Goal: Task Accomplishment & Management: Use online tool/utility

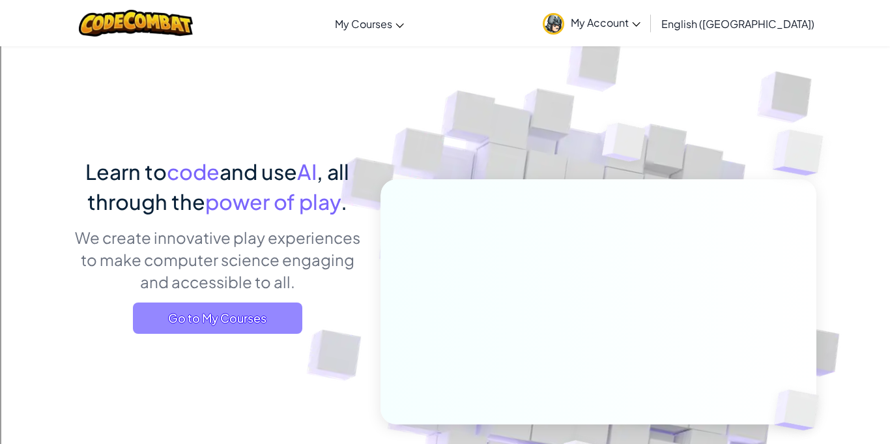
click at [226, 322] on span "Go to My Courses" at bounding box center [217, 317] width 169 height 31
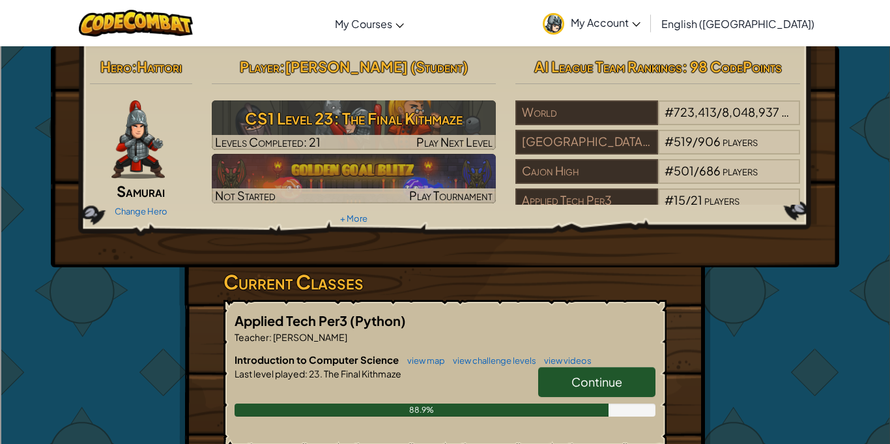
click at [599, 371] on link "Continue" at bounding box center [596, 382] width 117 height 30
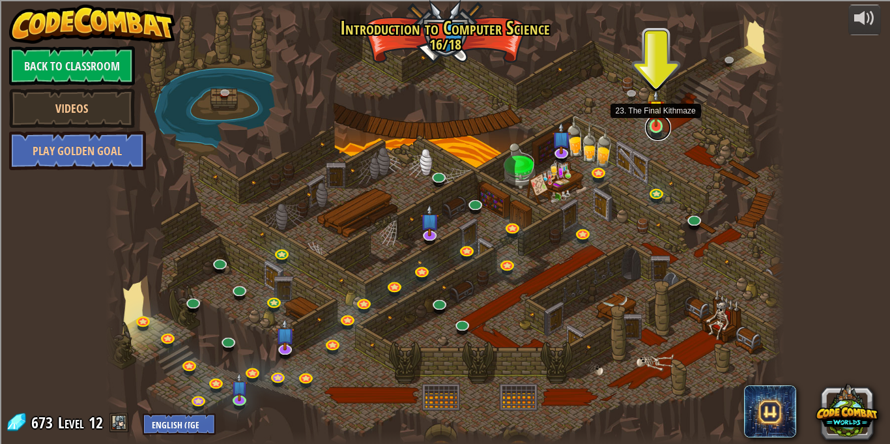
click at [659, 131] on link at bounding box center [658, 128] width 26 height 26
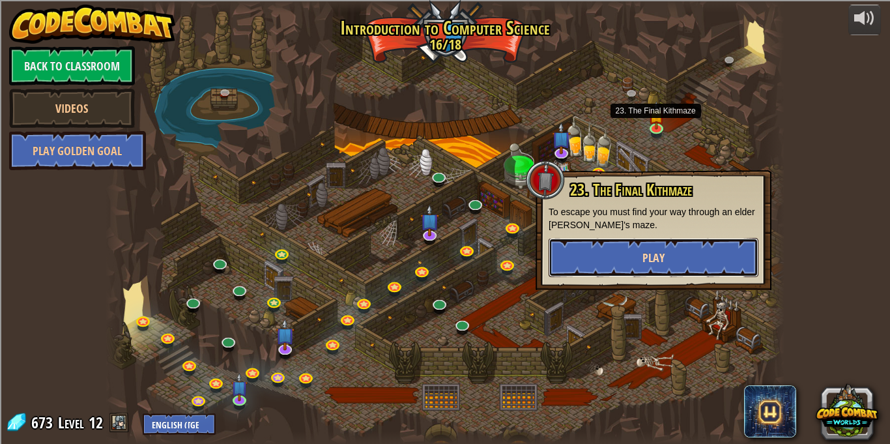
click at [646, 260] on span "Play" at bounding box center [653, 258] width 22 height 16
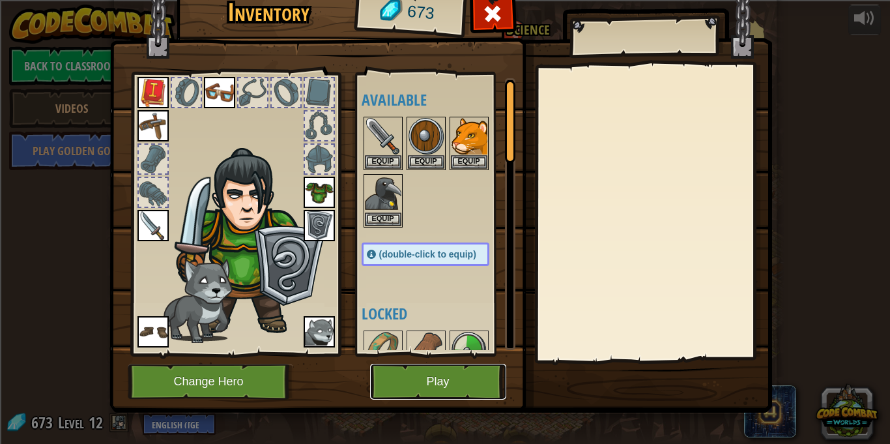
click at [413, 386] on button "Play" at bounding box center [438, 382] width 136 height 36
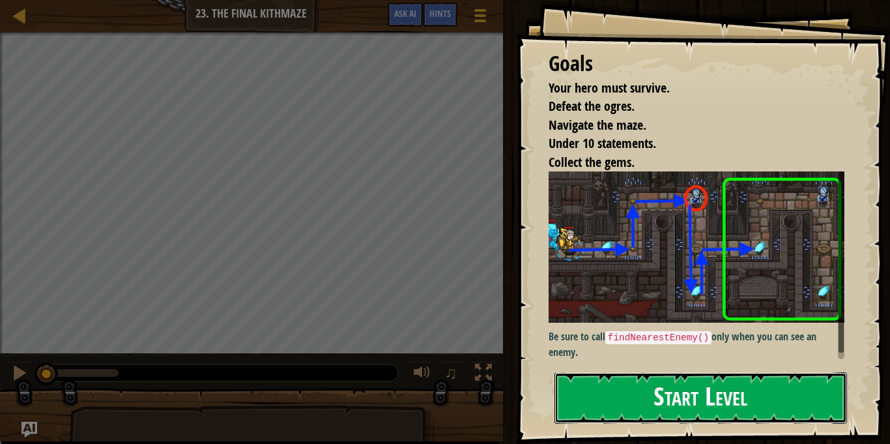
click at [682, 384] on button "Start Level" at bounding box center [700, 397] width 293 height 51
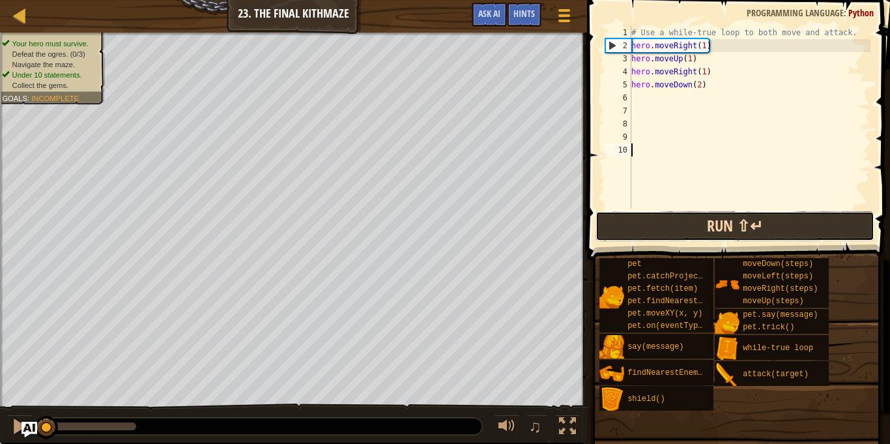
click at [633, 236] on button "Run ⇧↵" at bounding box center [735, 226] width 279 height 30
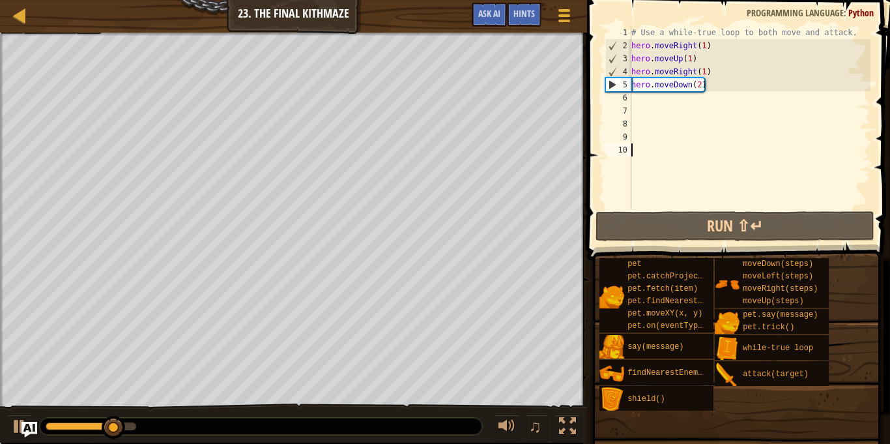
click at [638, 98] on div "# Use a while-true loop to both move and attack. hero . moveRight ( 1 ) hero . …" at bounding box center [750, 130] width 242 height 209
type textarea "h"
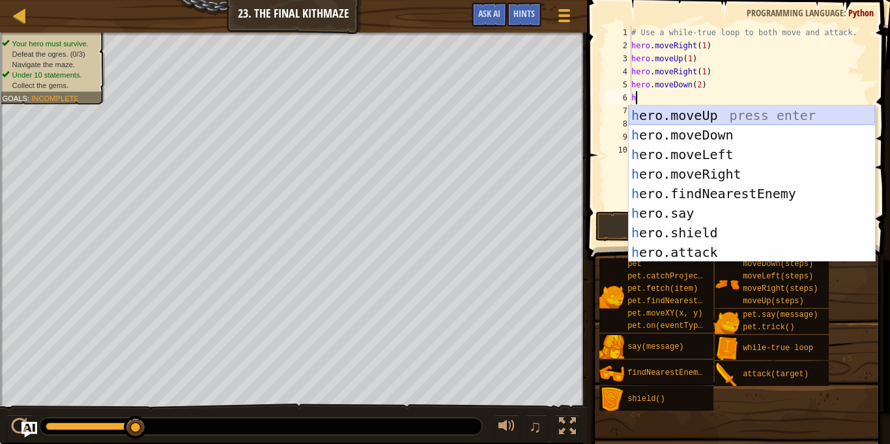
click at [689, 119] on div "h ero.moveUp press enter h ero.moveDown press enter h ero.moveLeft press enter …" at bounding box center [752, 203] width 246 height 195
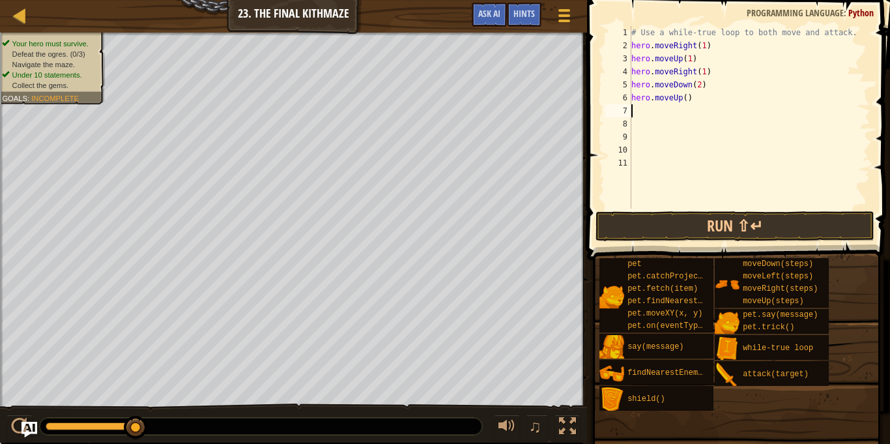
click at [686, 100] on div "# Use a while-true loop to both move and attack. hero . moveRight ( 1 ) hero . …" at bounding box center [750, 130] width 242 height 209
type textarea "hero.moveUp(1)"
click at [636, 106] on div "# Use a while-true loop to both move and attack. hero . moveRight ( 1 ) hero . …" at bounding box center [750, 130] width 242 height 209
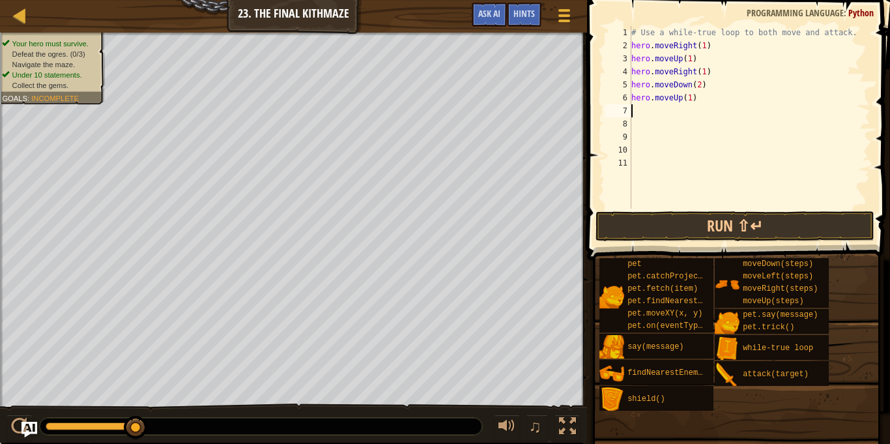
type textarea "h"
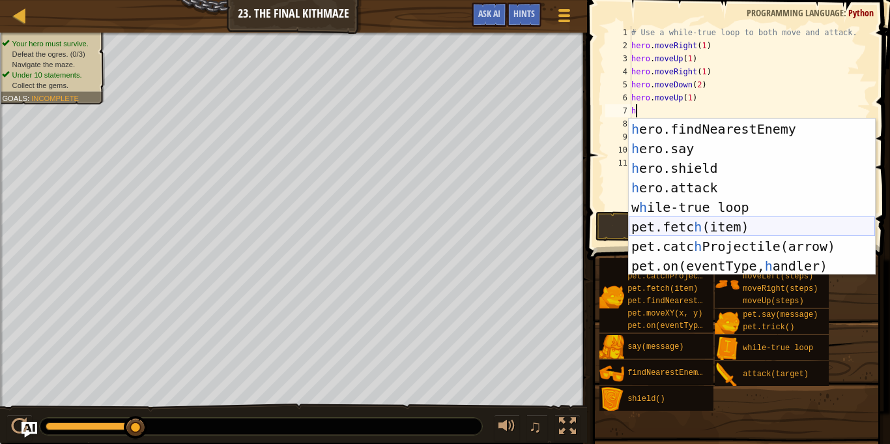
scroll to position [78, 0]
click at [673, 210] on div "h ero.moveRight press enter h ero.findNearestEnemy press enter h ero.say press …" at bounding box center [752, 197] width 246 height 195
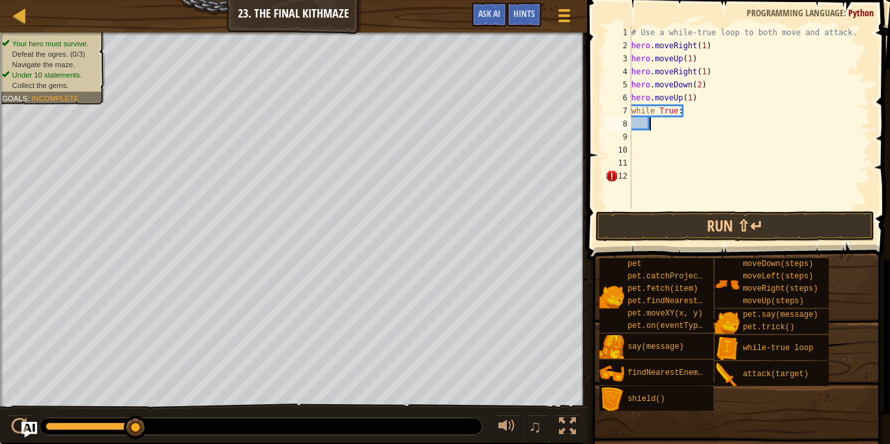
type textarea "m"
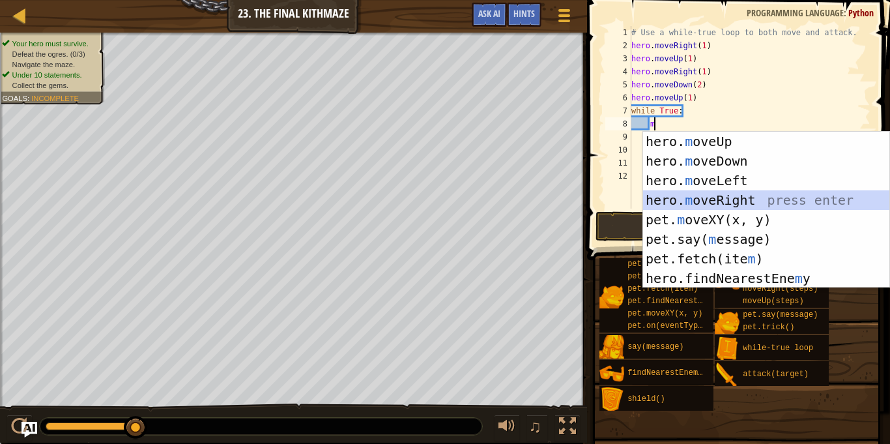
click at [702, 200] on div "hero. m oveUp press enter hero. m oveDown press enter hero. m oveLeft press ent…" at bounding box center [766, 229] width 246 height 195
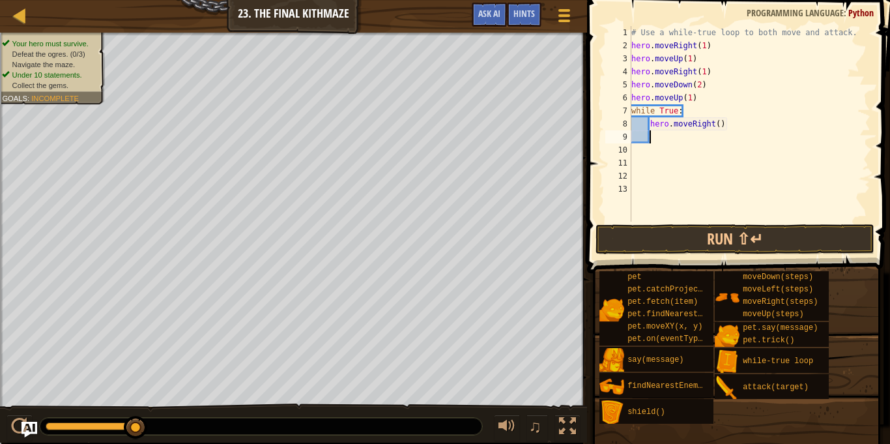
type textarea "h"
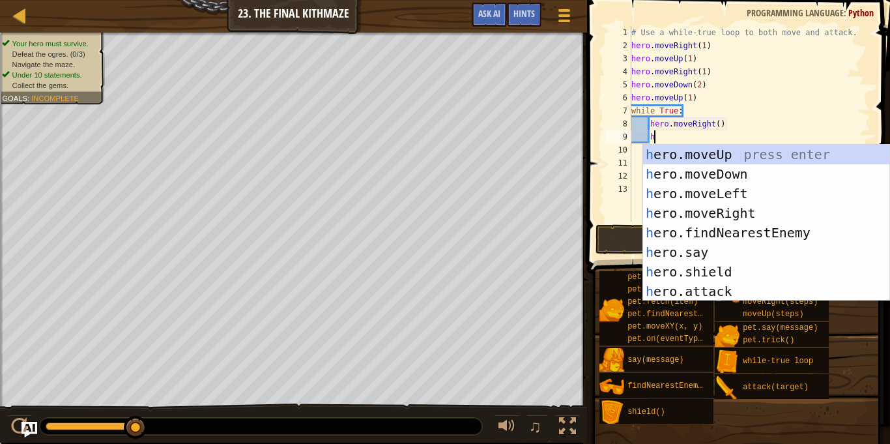
scroll to position [0, 0]
click at [700, 156] on div "h ero.moveUp press enter h ero.moveDown press enter h ero.moveLeft press enter …" at bounding box center [766, 242] width 246 height 195
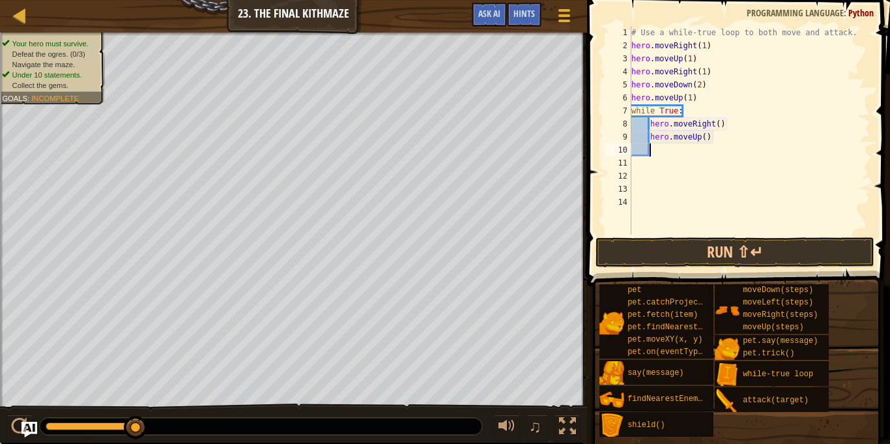
scroll to position [6, 2]
type textarea "h"
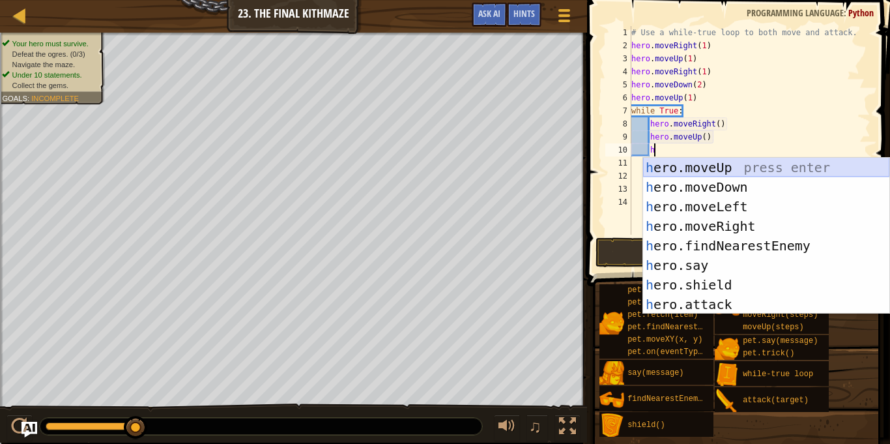
click at [710, 165] on div "h ero.moveUp press enter h ero.moveDown press enter h ero.moveLeft press enter …" at bounding box center [766, 255] width 246 height 195
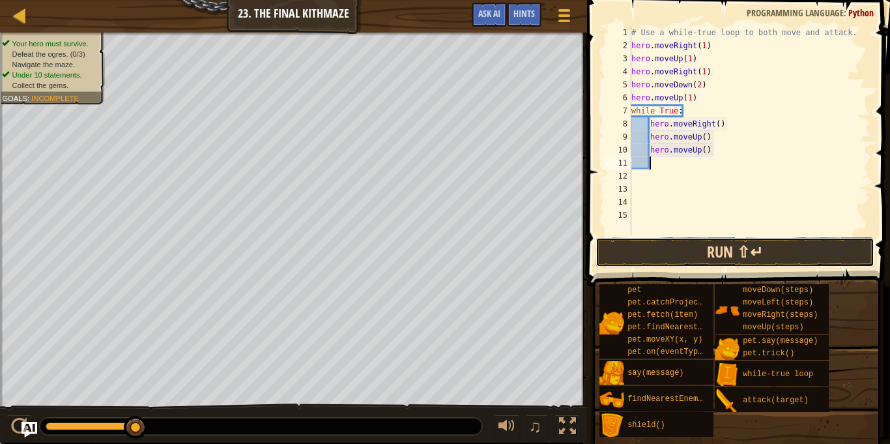
click at [729, 249] on button "Run ⇧↵" at bounding box center [735, 252] width 279 height 30
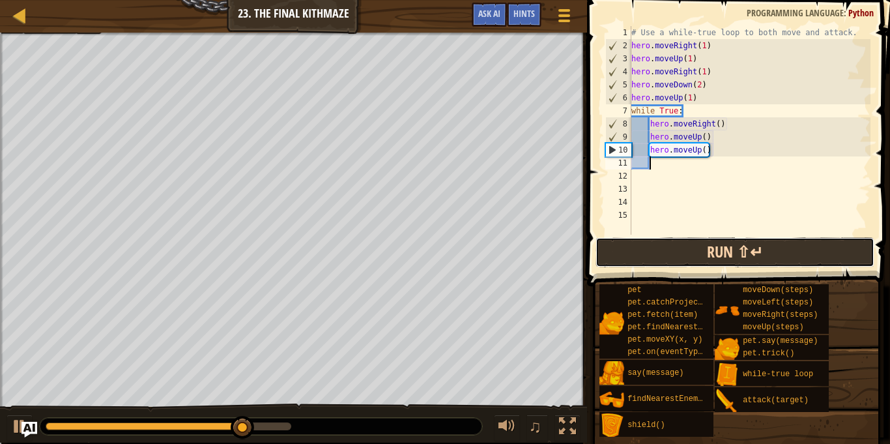
click at [682, 252] on button "Run ⇧↵" at bounding box center [735, 252] width 279 height 30
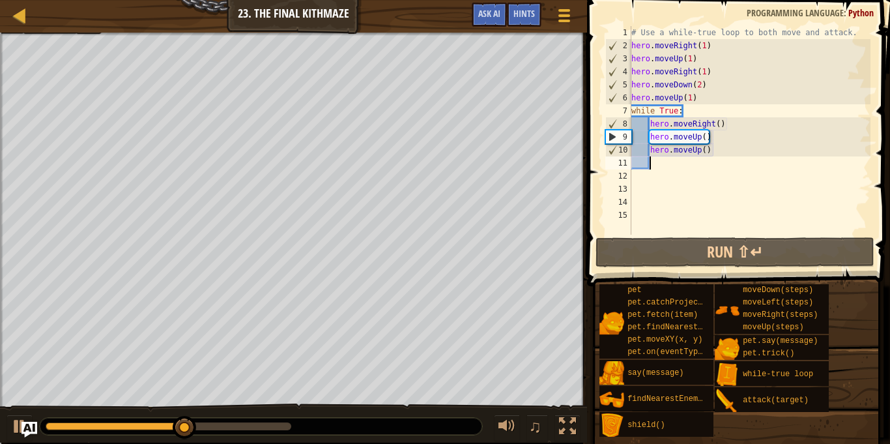
click at [704, 137] on div "# Use a while-true loop to both move and attack. hero . moveRight ( 1 ) hero . …" at bounding box center [750, 143] width 242 height 235
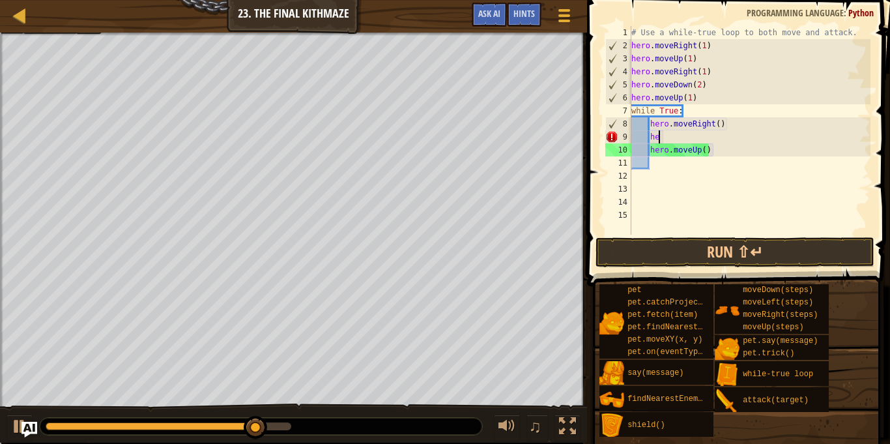
type textarea "h"
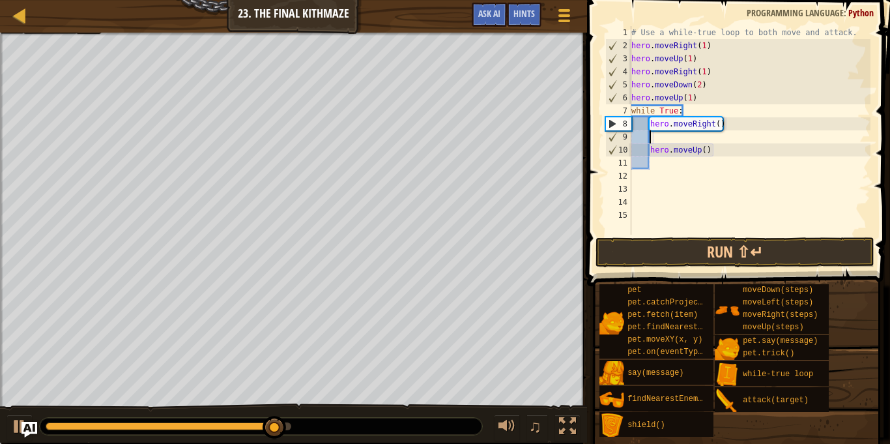
scroll to position [6, 3]
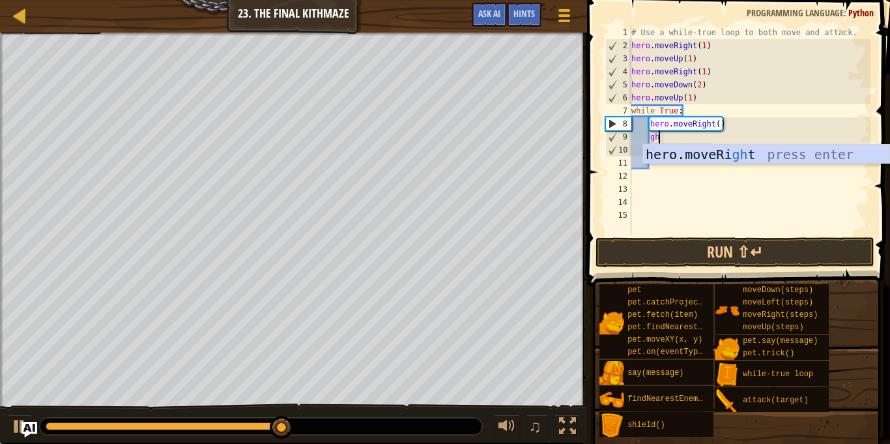
type textarea "g"
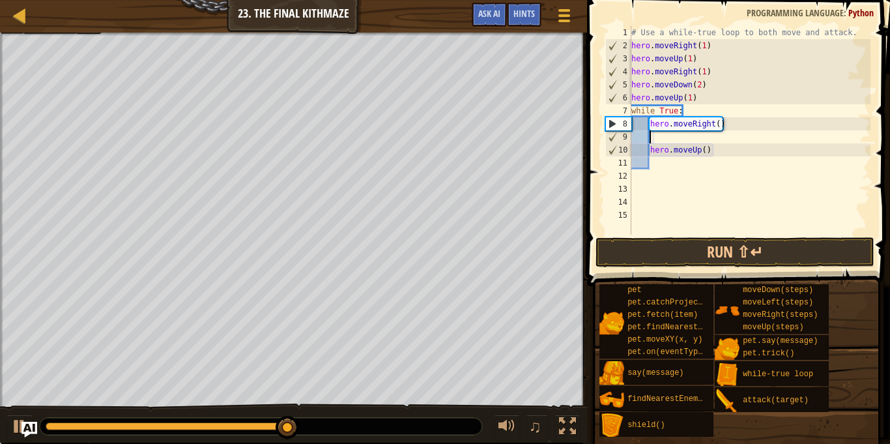
type textarea "h"
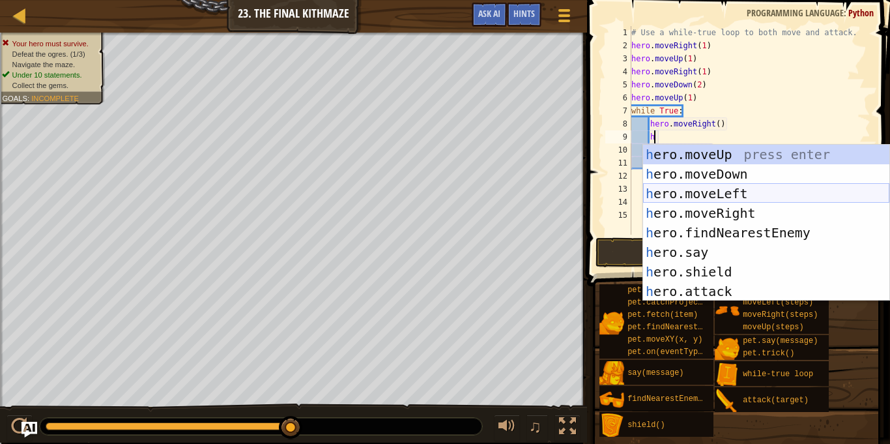
click at [740, 190] on div "h ero.moveUp press enter h ero.moveDown press enter h ero.moveLeft press enter …" at bounding box center [766, 242] width 246 height 195
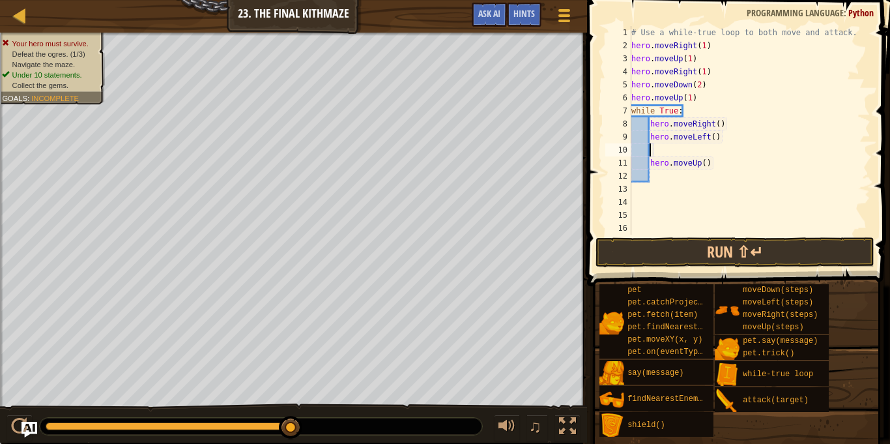
scroll to position [6, 2]
click at [715, 163] on div "# Use a while-true loop to both move and attack. hero . moveRight ( 1 ) hero . …" at bounding box center [750, 143] width 242 height 235
type textarea "h"
click at [775, 248] on button "Run ⇧↵" at bounding box center [735, 252] width 279 height 30
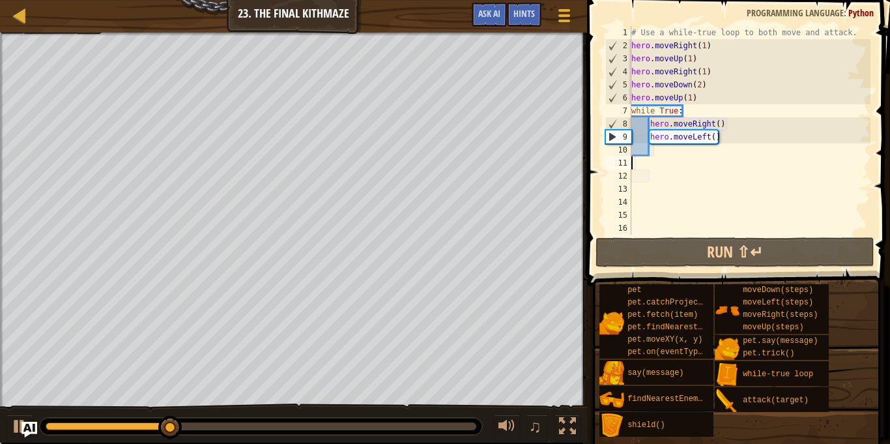
click at [664, 149] on div "# Use a while-true loop to both move and attack. hero . moveRight ( 1 ) hero . …" at bounding box center [750, 143] width 242 height 235
type textarea "h"
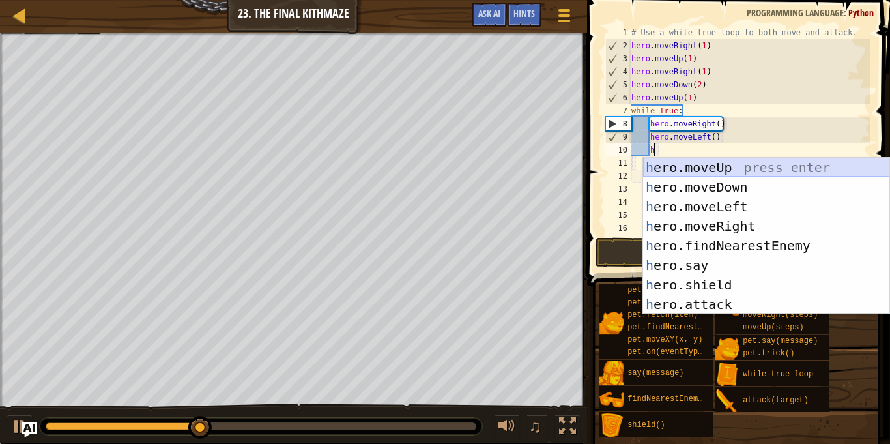
click at [720, 168] on div "h ero.moveUp press enter h ero.moveDown press enter h ero.moveLeft press enter …" at bounding box center [766, 255] width 246 height 195
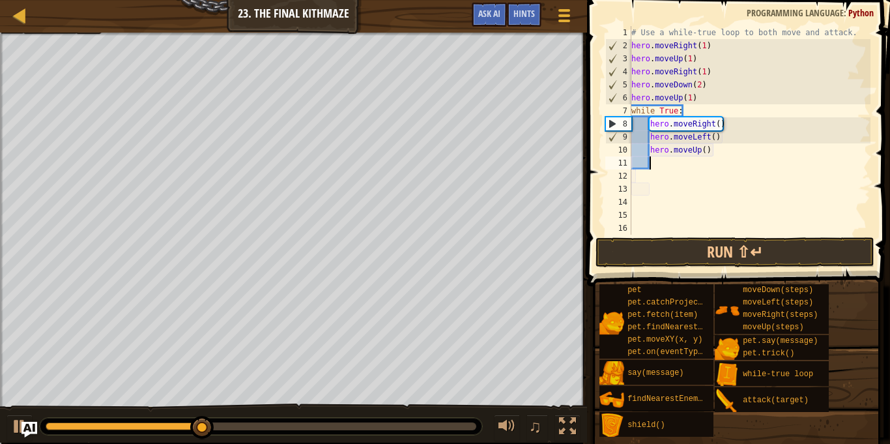
scroll to position [6, 2]
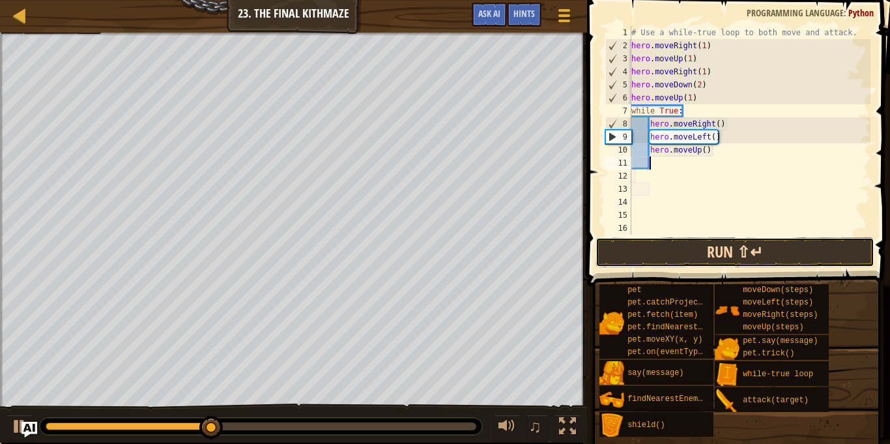
click at [706, 257] on button "Run ⇧↵" at bounding box center [735, 252] width 279 height 30
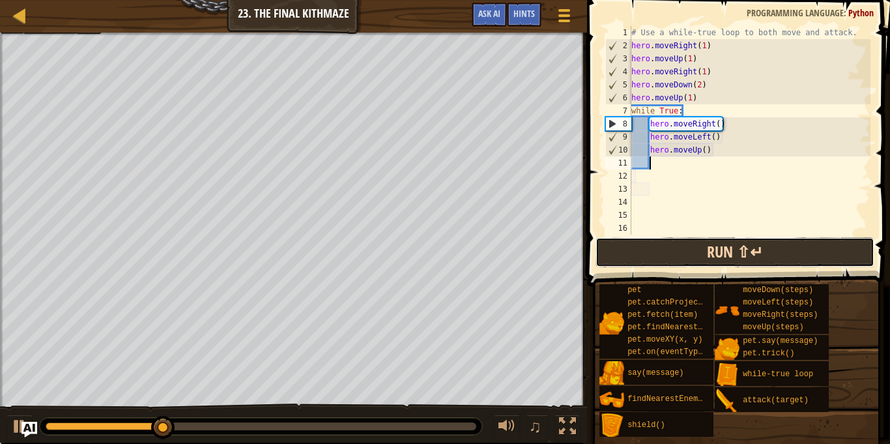
click at [705, 264] on button "Run ⇧↵" at bounding box center [735, 252] width 279 height 30
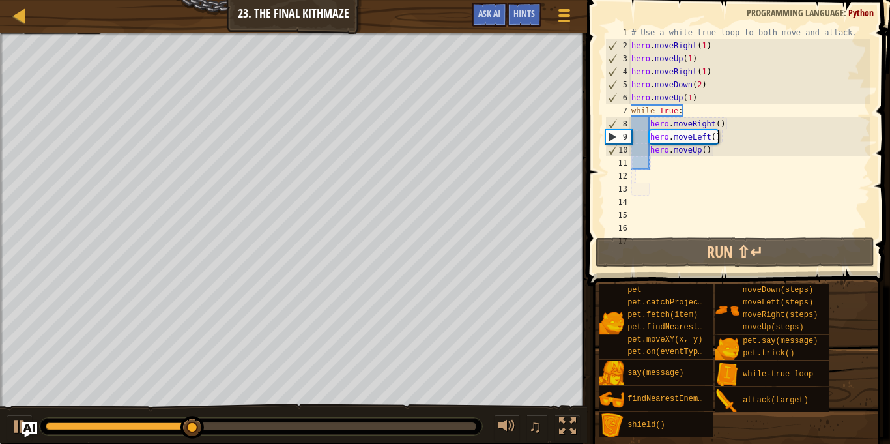
click at [721, 139] on div "# Use a while-true loop to both move and attack. hero . moveRight ( 1 ) hero . …" at bounding box center [750, 143] width 242 height 235
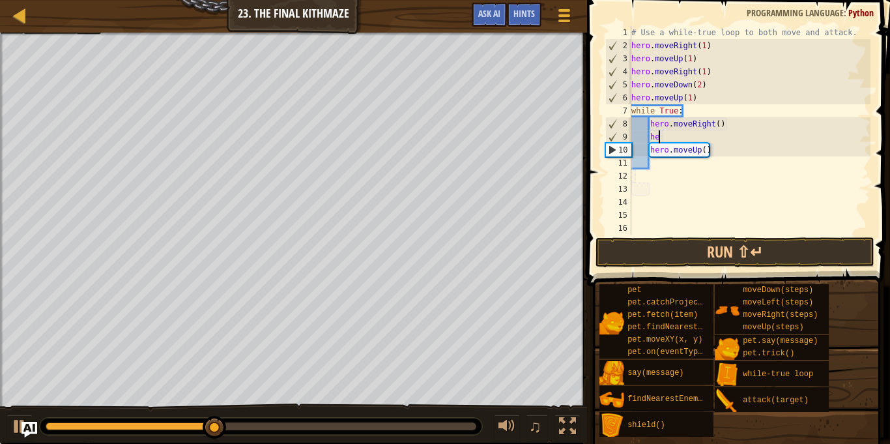
type textarea "h"
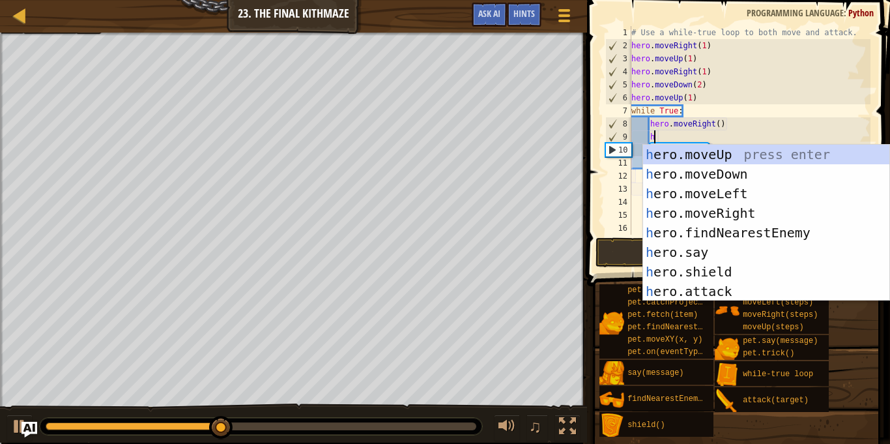
scroll to position [6, 3]
click at [777, 154] on div "h ero.moveUp press enter h ero.moveDown press enter h ero.moveLeft press enter …" at bounding box center [766, 242] width 246 height 195
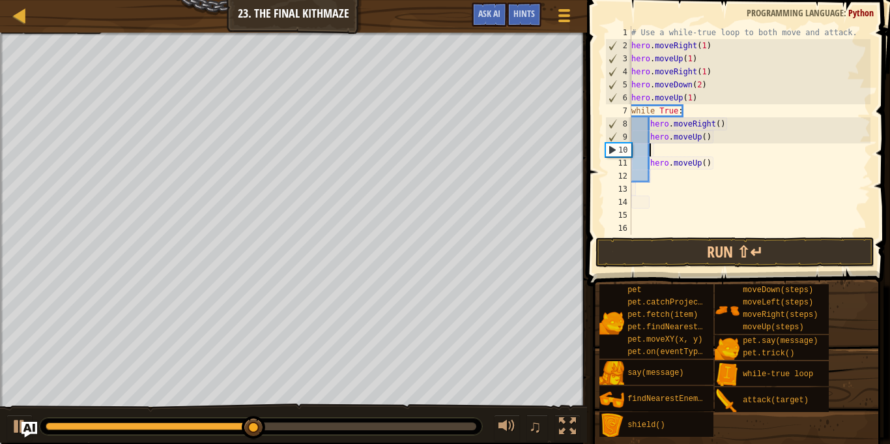
scroll to position [6, 2]
click at [716, 167] on div "# Use a while-true loop to both move and attack. hero . moveRight ( 1 ) hero . …" at bounding box center [750, 143] width 242 height 235
type textarea "h"
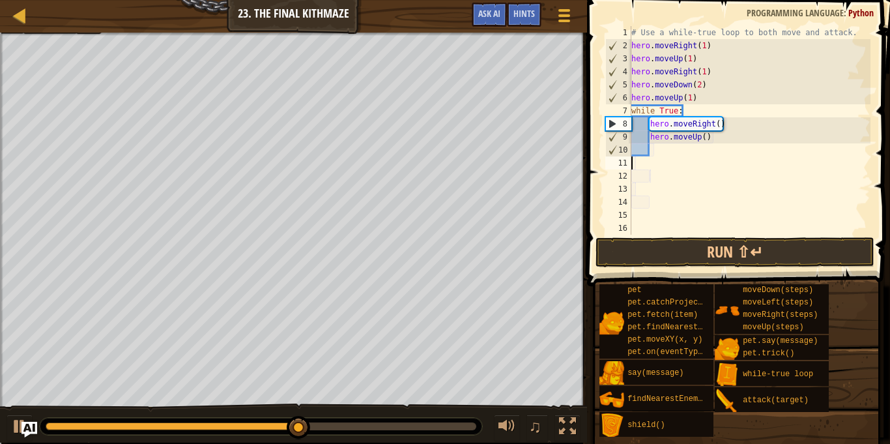
click at [669, 151] on div "# Use a while-true loop to both move and attack. hero . moveRight ( 1 ) hero . …" at bounding box center [750, 143] width 242 height 235
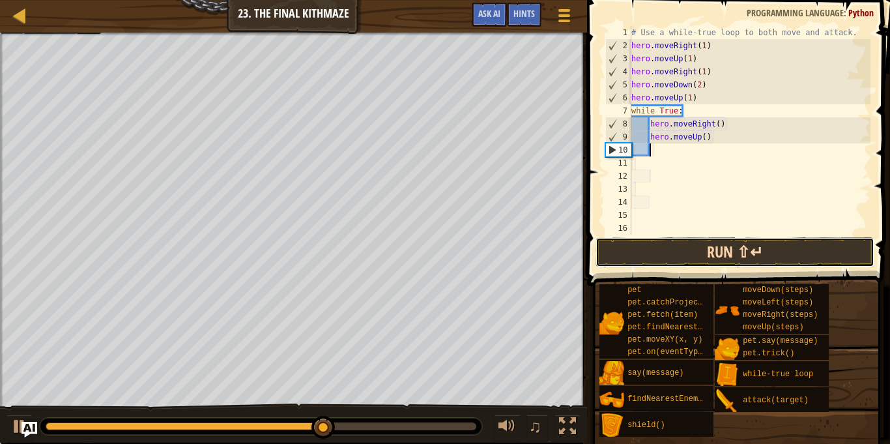
click at [669, 259] on button "Run ⇧↵" at bounding box center [735, 252] width 279 height 30
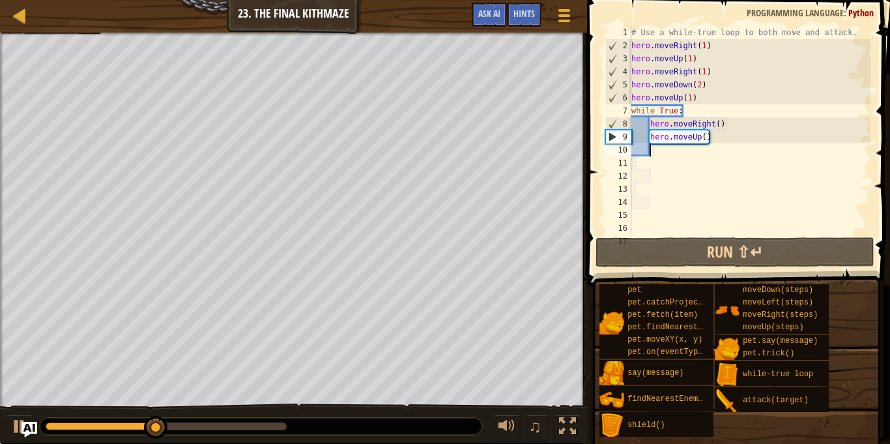
type textarea "h"
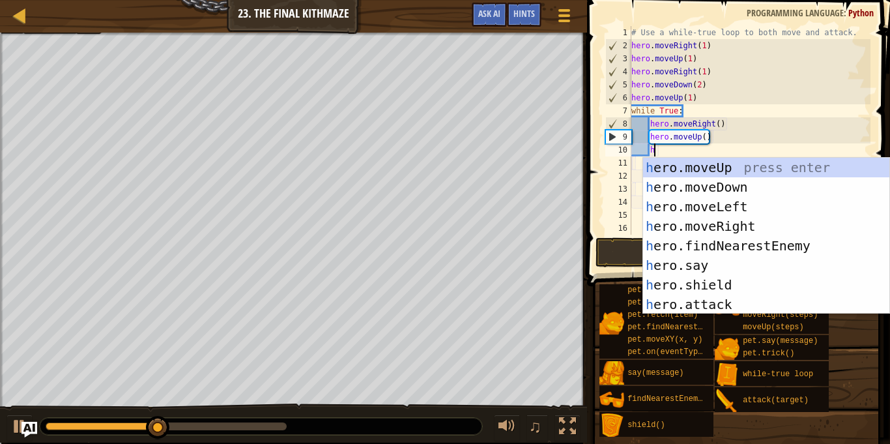
scroll to position [6, 3]
click at [685, 182] on div "h ero.moveUp press enter h ero.moveDown press enter h ero.moveLeft press enter …" at bounding box center [766, 255] width 246 height 195
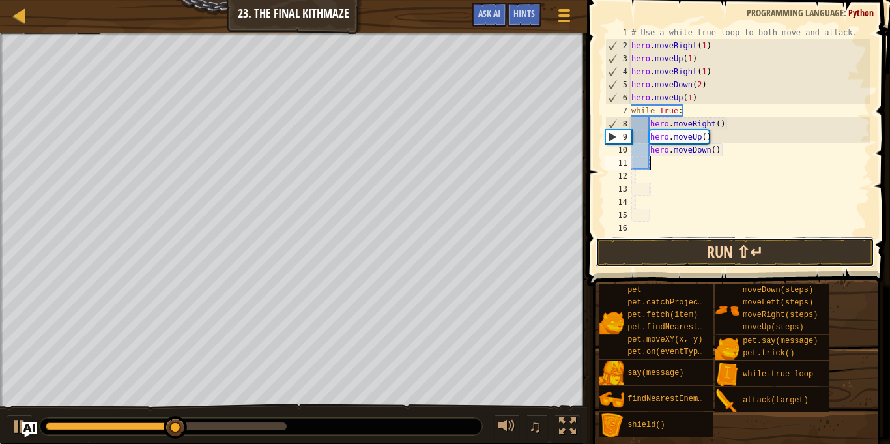
click at [733, 257] on button "Run ⇧↵" at bounding box center [735, 252] width 279 height 30
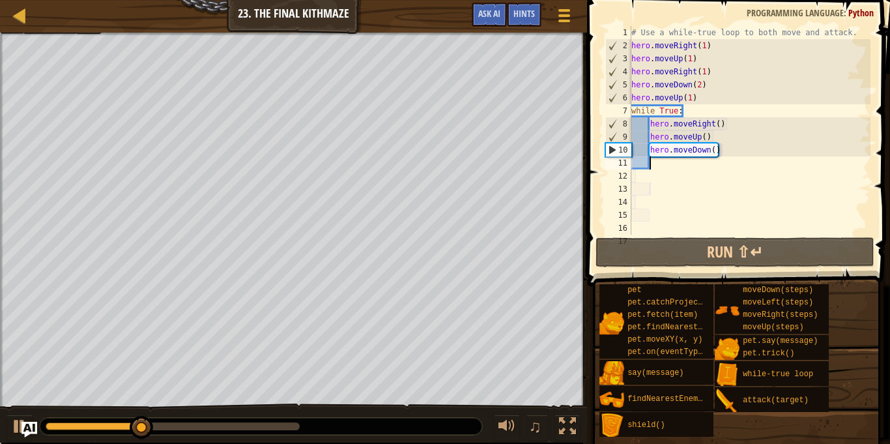
click at [723, 153] on div "# Use a while-true loop to both move and attack. hero . moveRight ( 1 ) hero . …" at bounding box center [750, 143] width 242 height 235
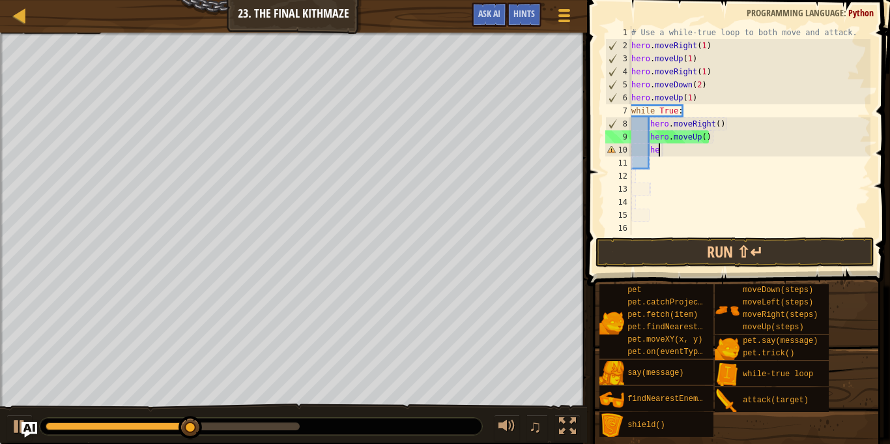
type textarea "h"
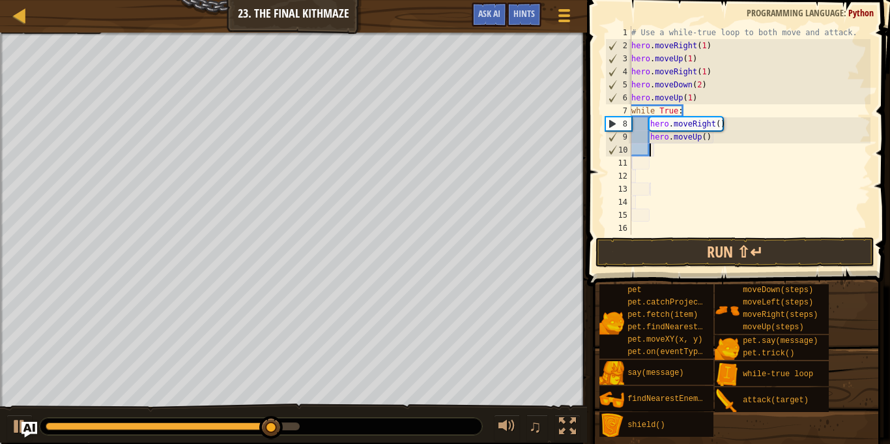
type textarea "h"
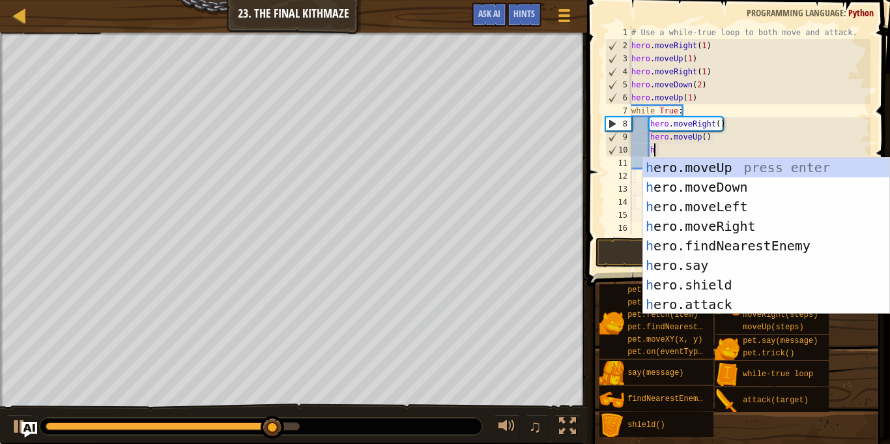
scroll to position [6, 3]
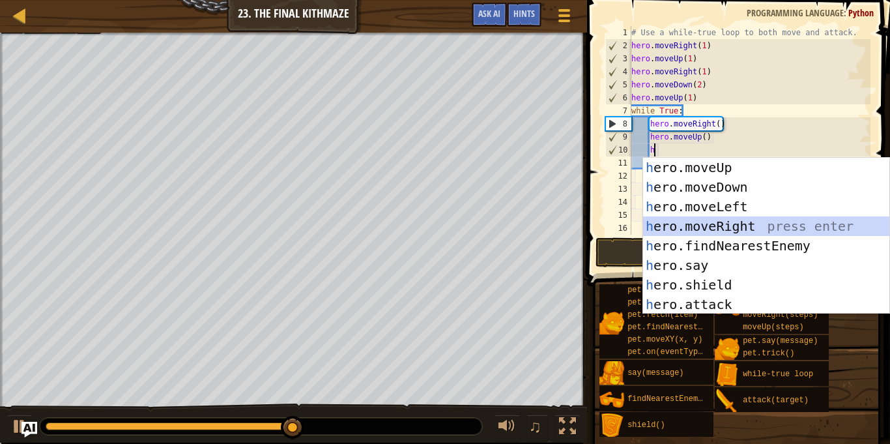
click at [751, 222] on div "h ero.moveUp press enter h ero.moveDown press enter h ero.moveLeft press enter …" at bounding box center [766, 255] width 246 height 195
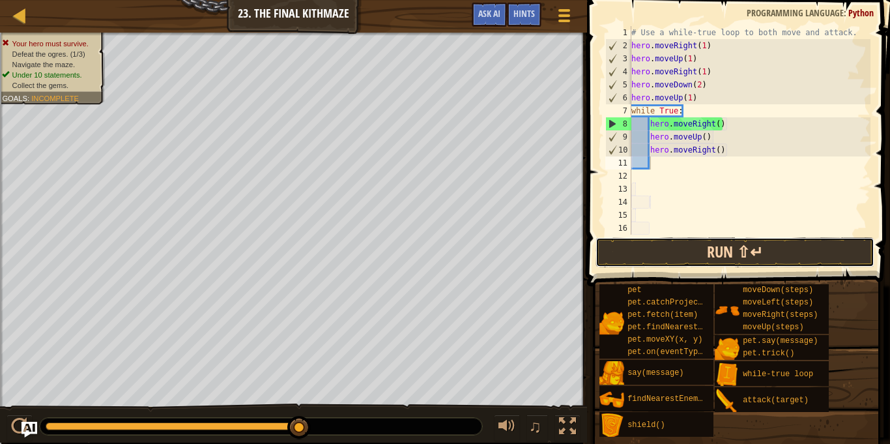
click at [746, 248] on button "Run ⇧↵" at bounding box center [735, 252] width 279 height 30
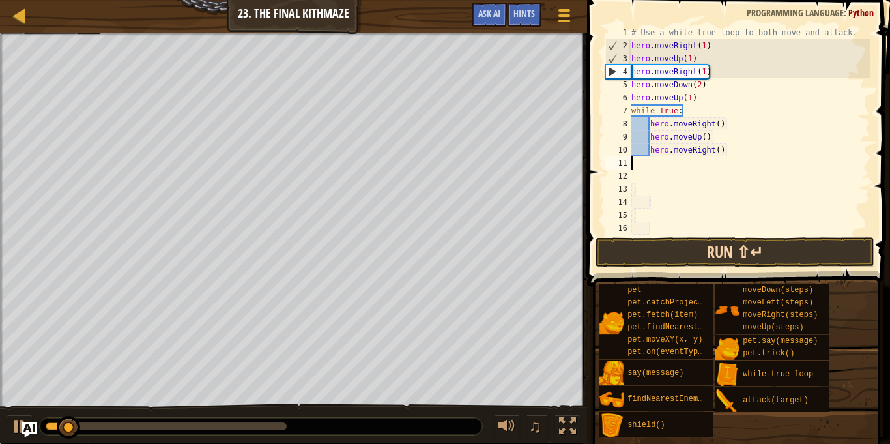
scroll to position [6, 0]
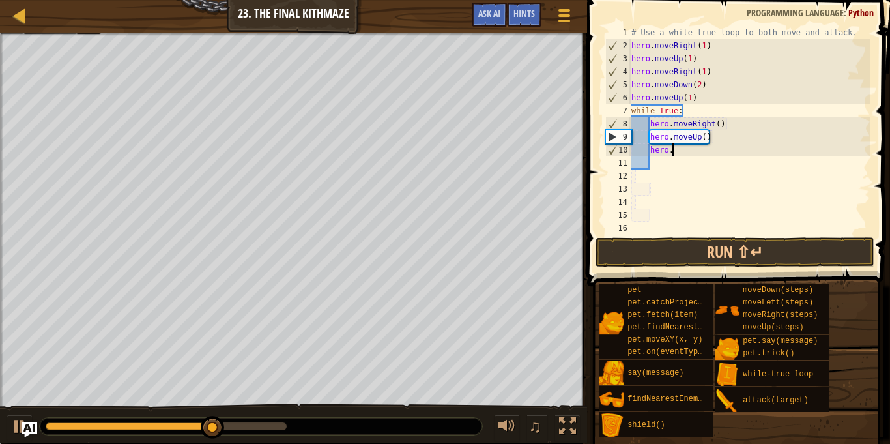
type textarea "h"
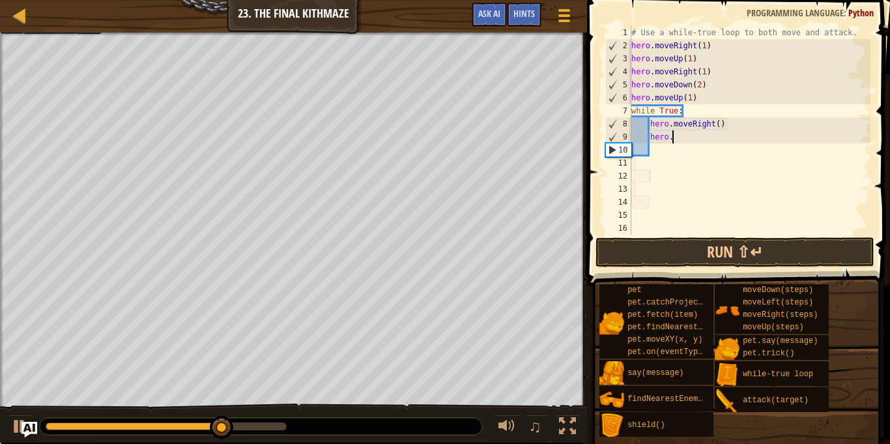
type textarea "h"
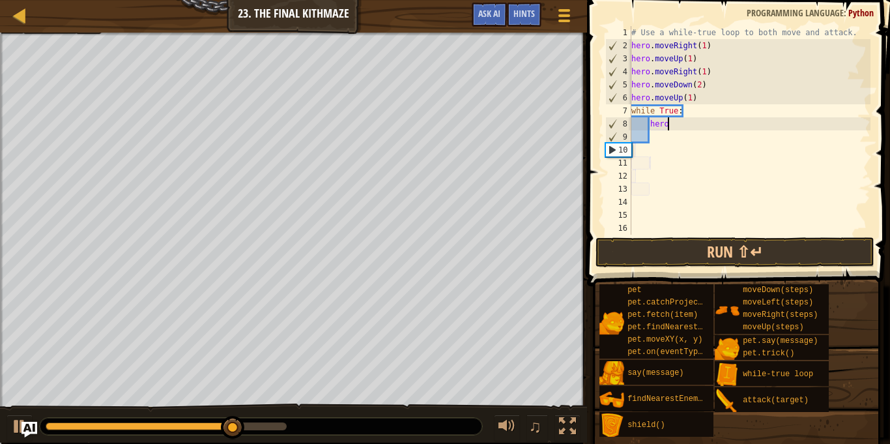
type textarea "h"
type textarea "w"
type textarea "h"
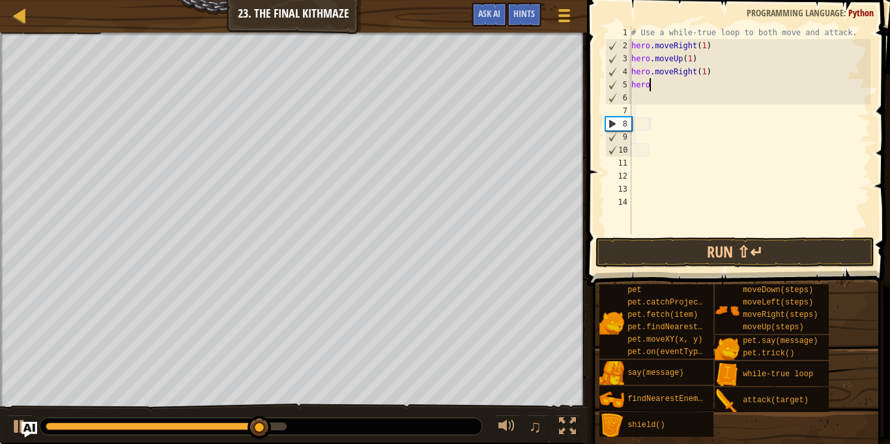
type textarea "h"
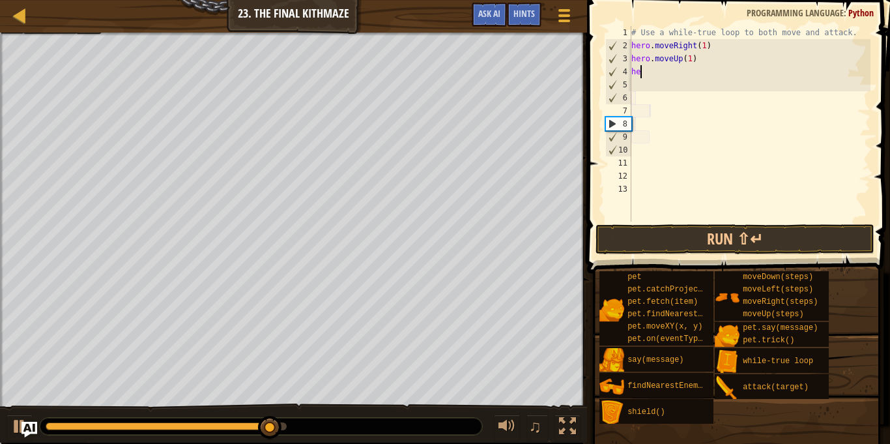
type textarea "h"
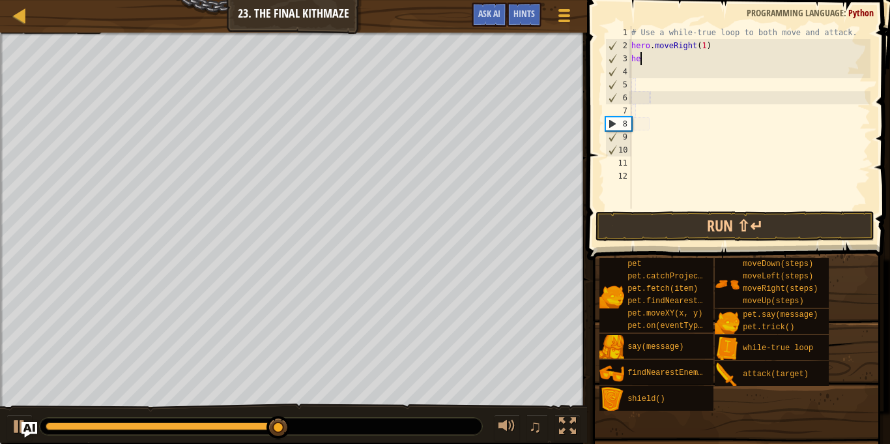
type textarea "h"
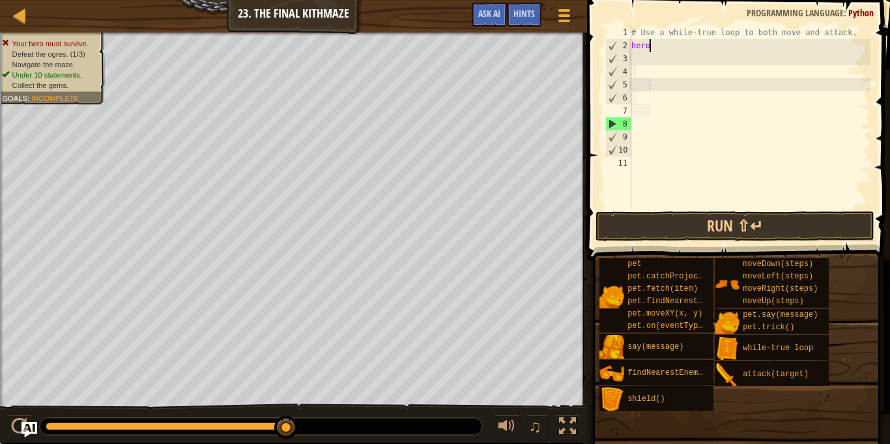
type textarea "h"
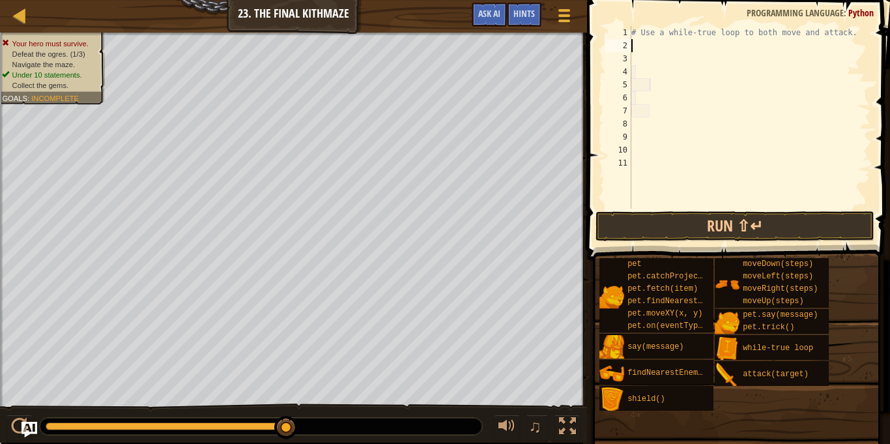
type textarea "h"
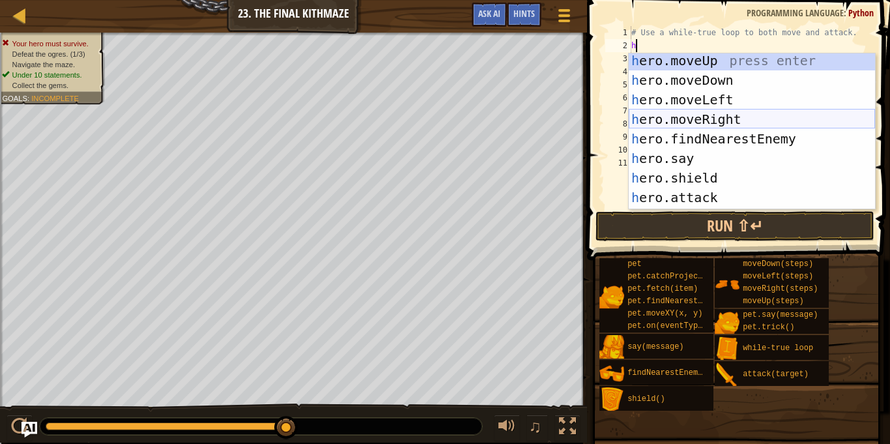
scroll to position [78, 0]
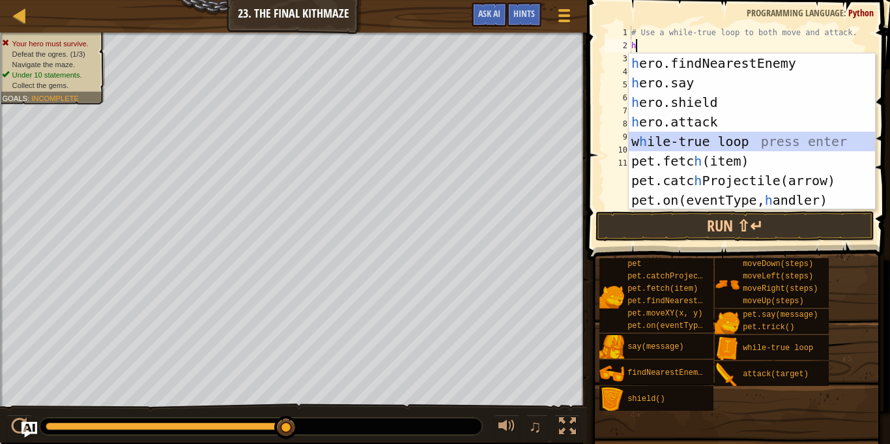
click at [748, 134] on div "h ero.findNearestEnemy press enter h ero.say press enter h ero.shield press ent…" at bounding box center [752, 150] width 246 height 195
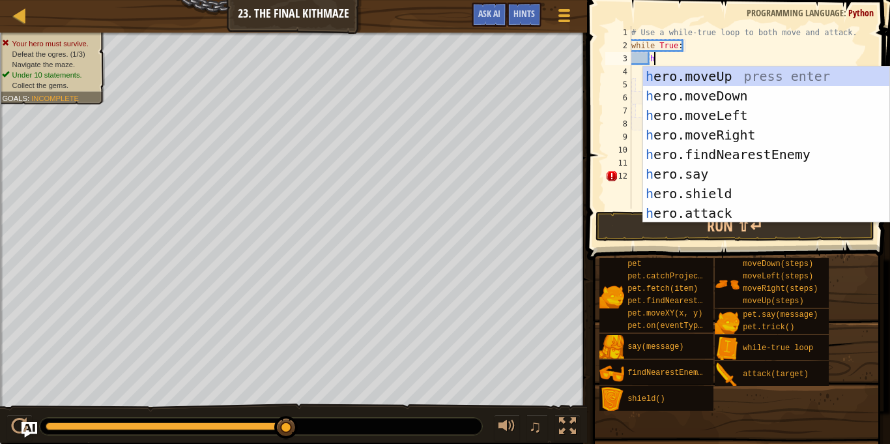
scroll to position [0, 0]
type textarea "h"
click at [630, 227] on button "Run ⇧↵" at bounding box center [735, 226] width 279 height 30
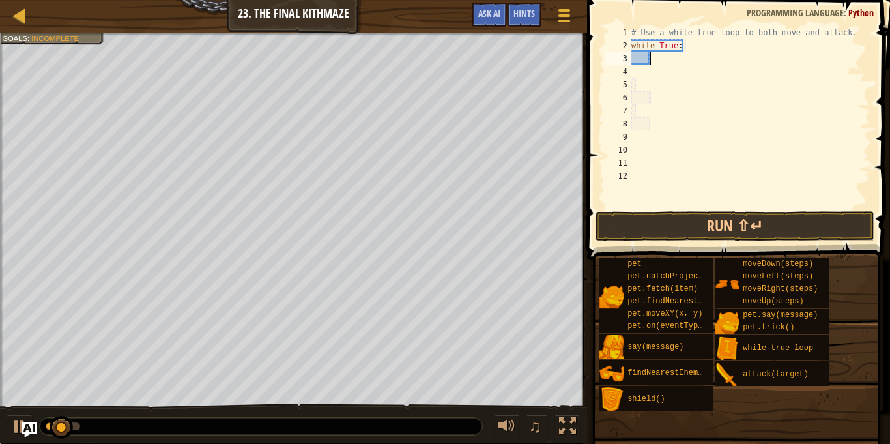
type textarea "h"
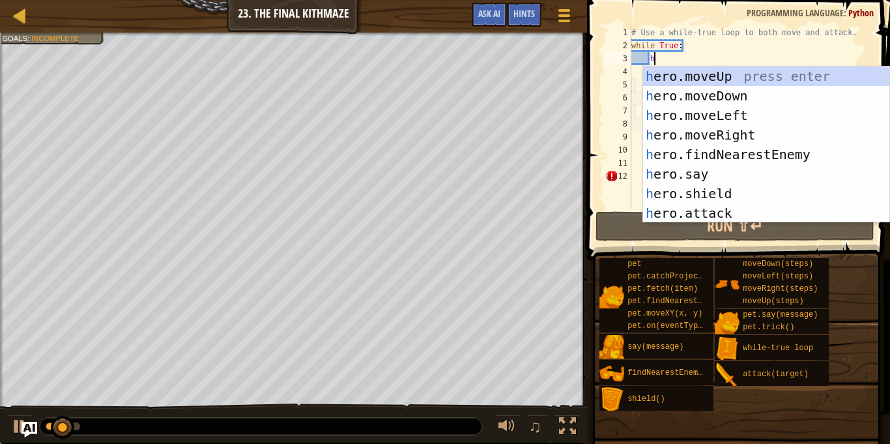
scroll to position [6, 3]
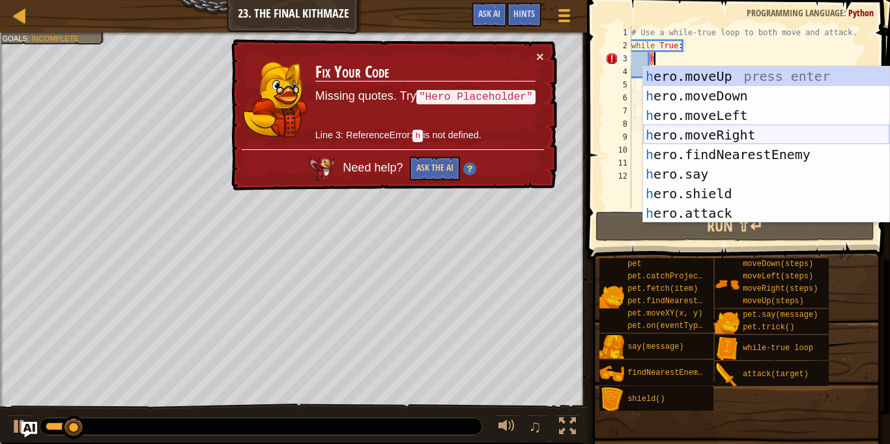
click at [710, 131] on div "h ero.moveUp press enter h ero.moveDown press enter h ero.moveLeft press enter …" at bounding box center [766, 163] width 246 height 195
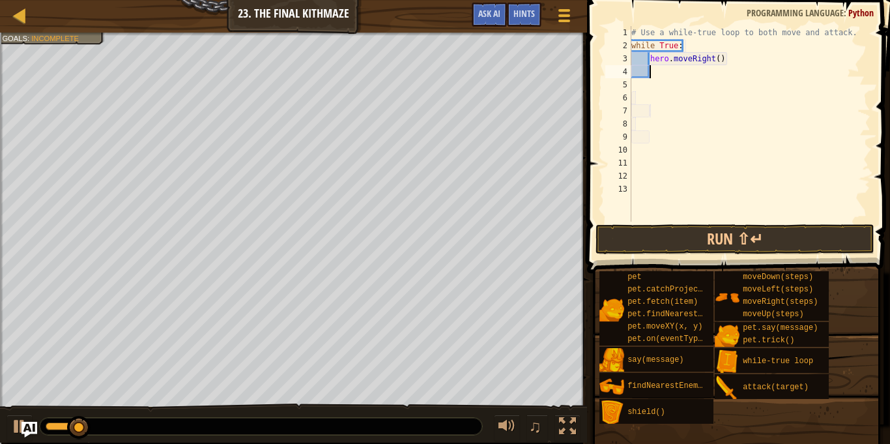
type textarea "h"
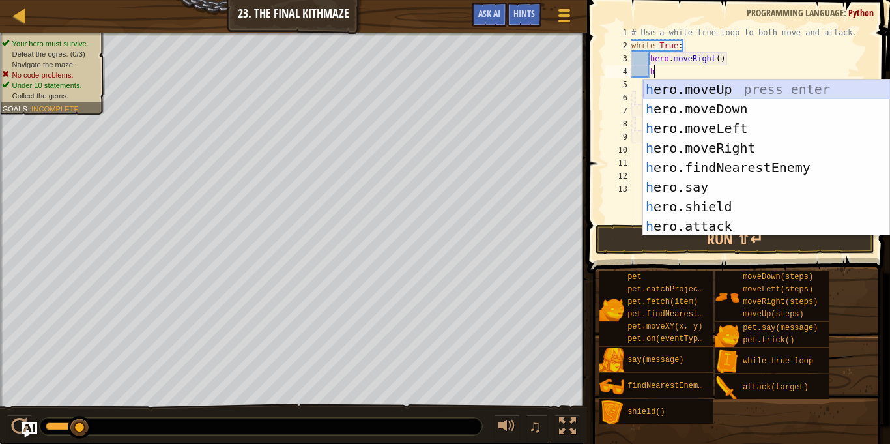
click at [734, 93] on div "h ero.moveUp press enter h ero.moveDown press enter h ero.moveLeft press enter …" at bounding box center [766, 176] width 246 height 195
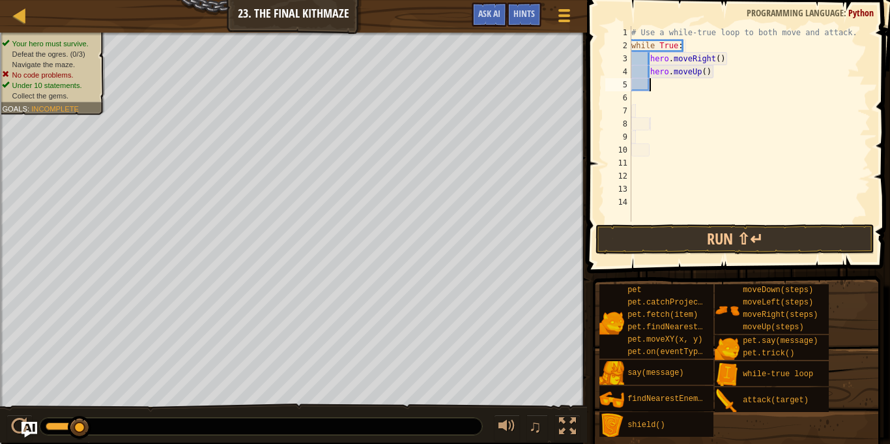
scroll to position [6, 2]
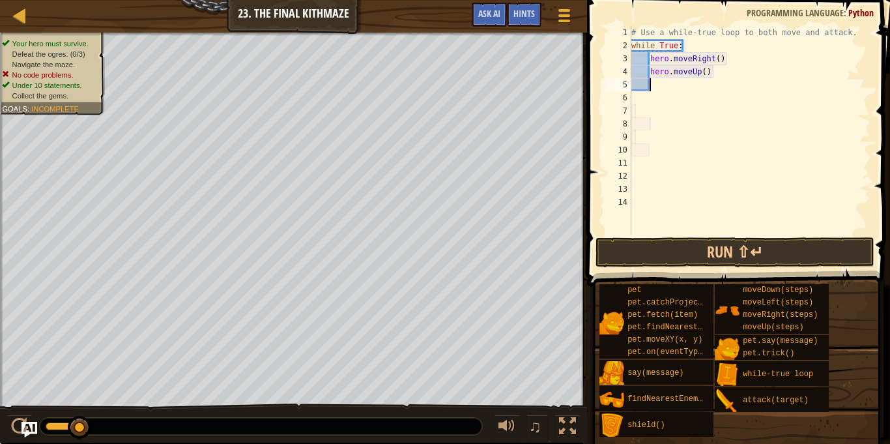
type textarea "h"
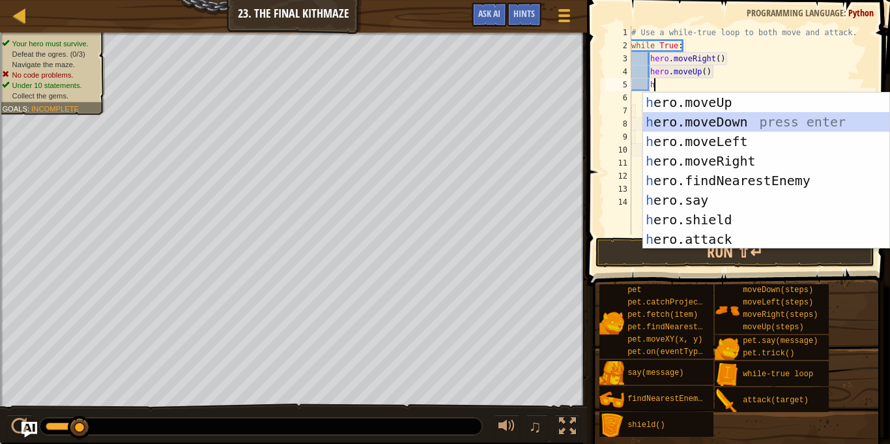
click at [699, 119] on div "h ero.moveUp press enter h ero.moveDown press enter h ero.moveLeft press enter …" at bounding box center [766, 190] width 246 height 195
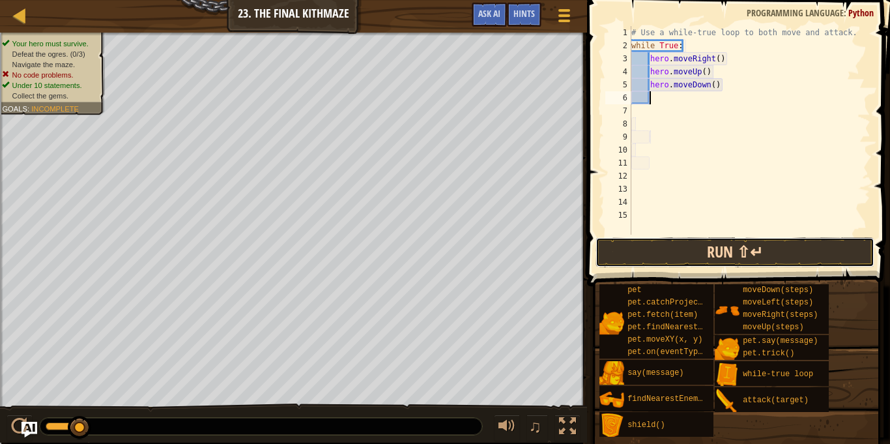
click at [673, 252] on button "Run ⇧↵" at bounding box center [735, 252] width 279 height 30
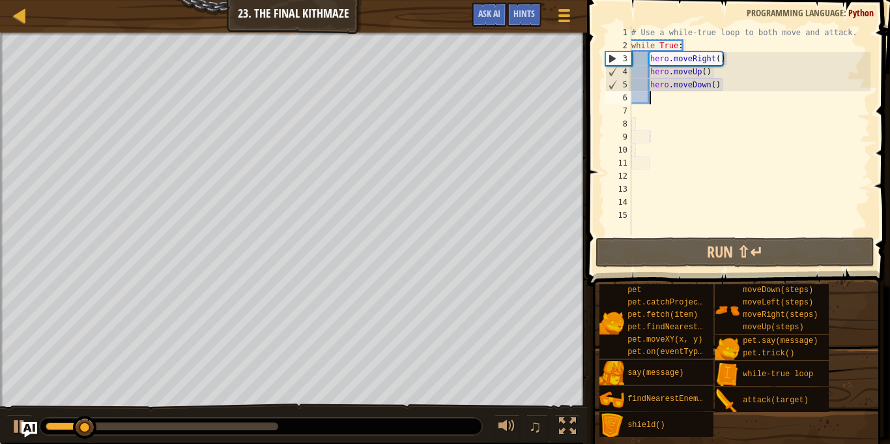
click at [716, 77] on div "# Use a while-true loop to both move and attack. while True : hero . moveRight …" at bounding box center [750, 143] width 242 height 235
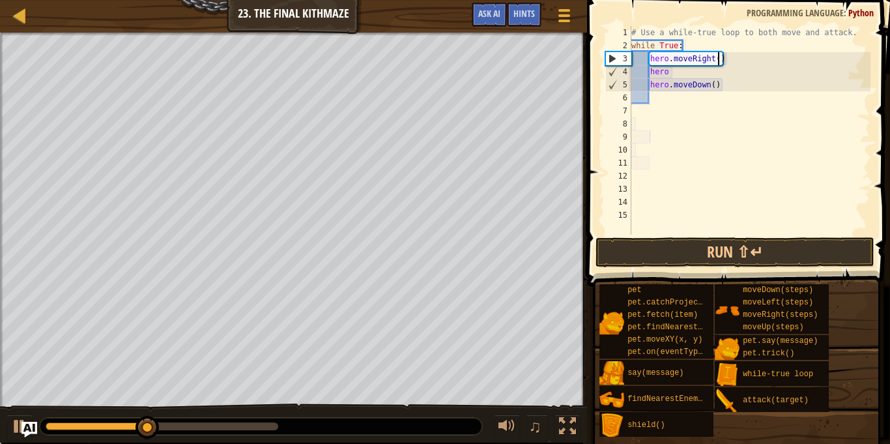
click at [719, 59] on div "# Use a while-true loop to both move and attack. while True : hero . moveRight …" at bounding box center [750, 143] width 242 height 235
type textarea "hero.moveRight(2)"
click at [724, 250] on button "Run ⇧↵" at bounding box center [735, 252] width 279 height 30
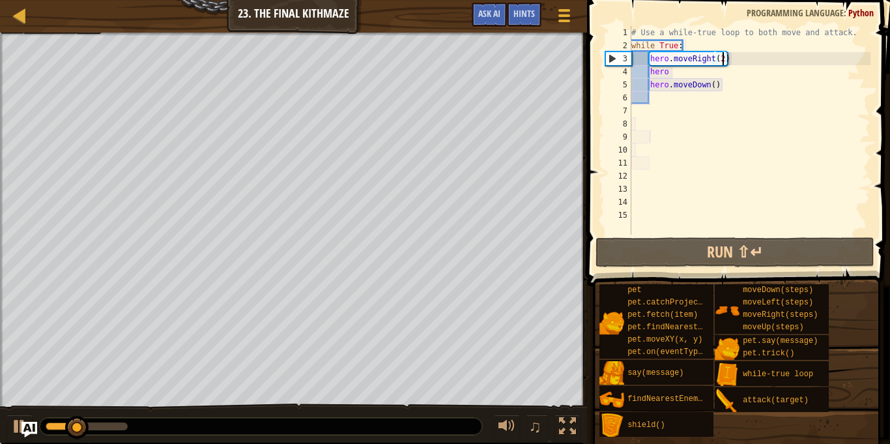
click at [717, 103] on div "# Use a while-true loop to both move and attack. while True : hero . moveRight …" at bounding box center [750, 143] width 242 height 235
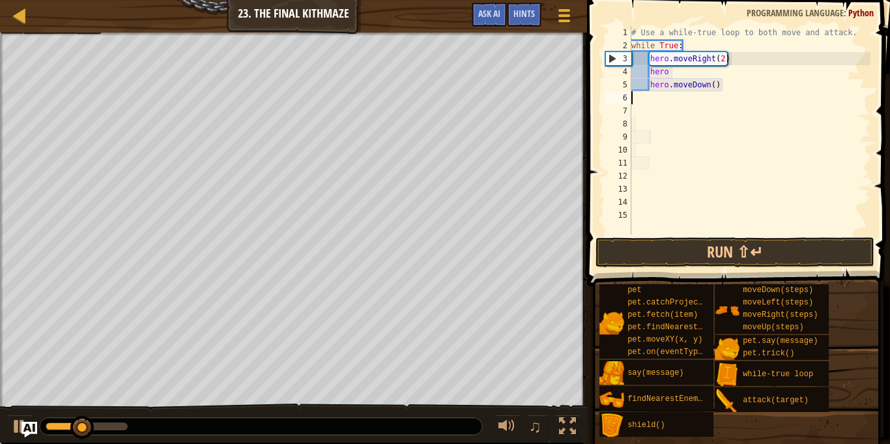
scroll to position [6, 0]
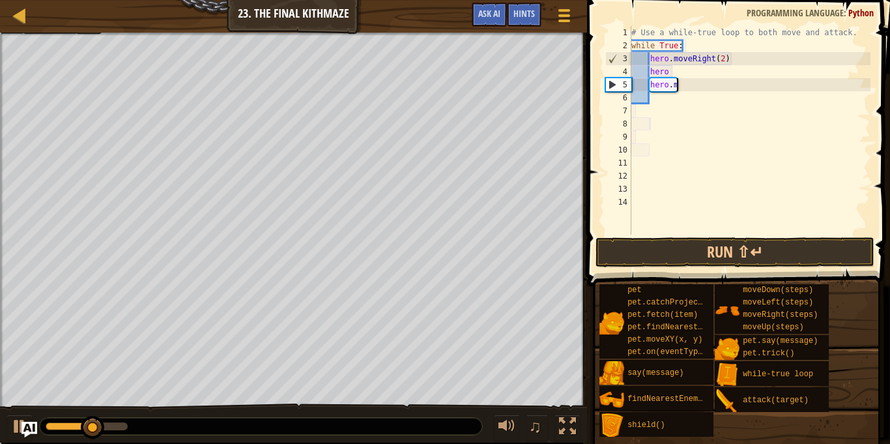
type textarea "h"
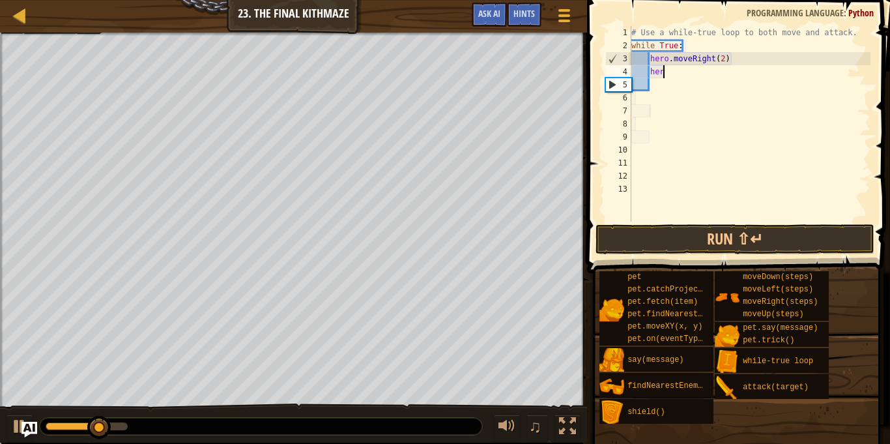
type textarea "h"
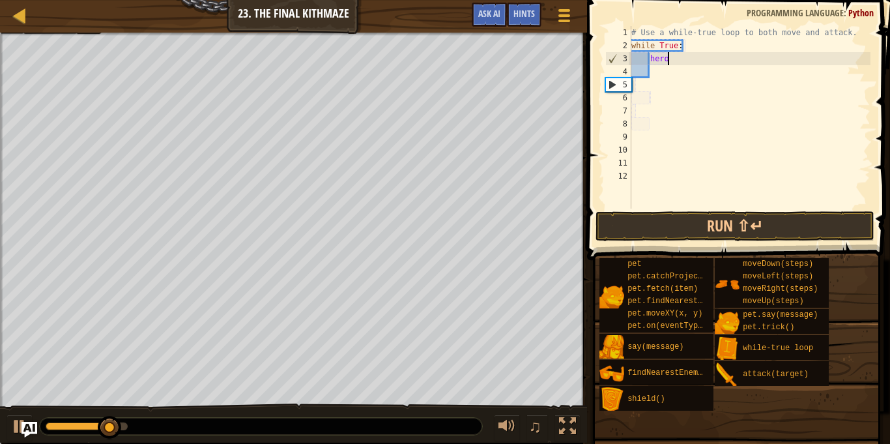
type textarea "h"
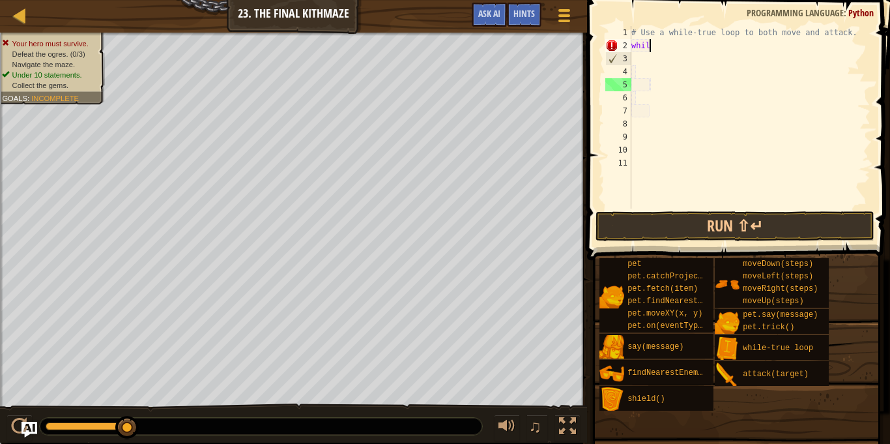
type textarea "w"
type textarea "h"
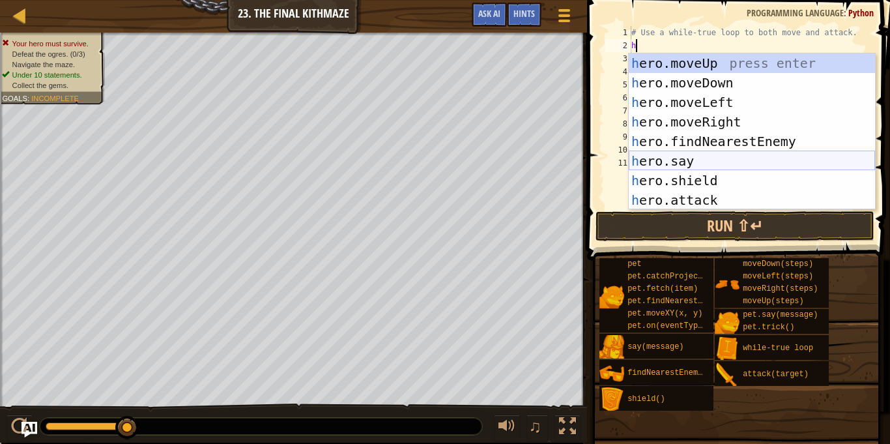
scroll to position [78, 0]
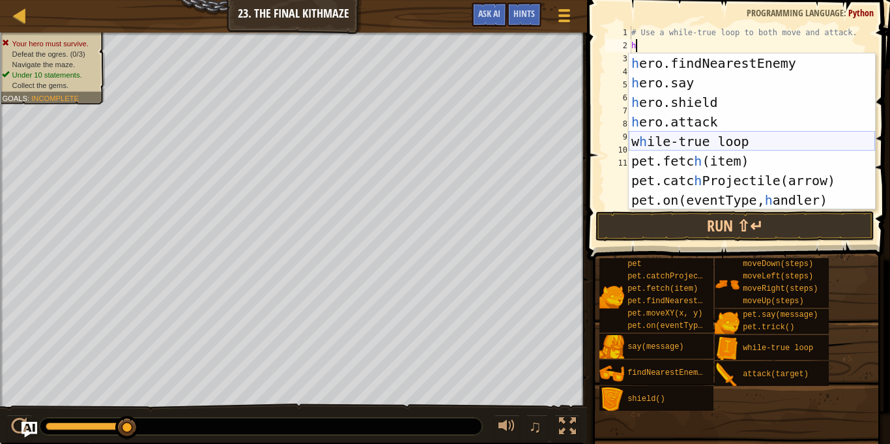
click at [715, 143] on div "h ero.findNearestEnemy press enter h ero.say press enter h ero.shield press ent…" at bounding box center [752, 150] width 246 height 195
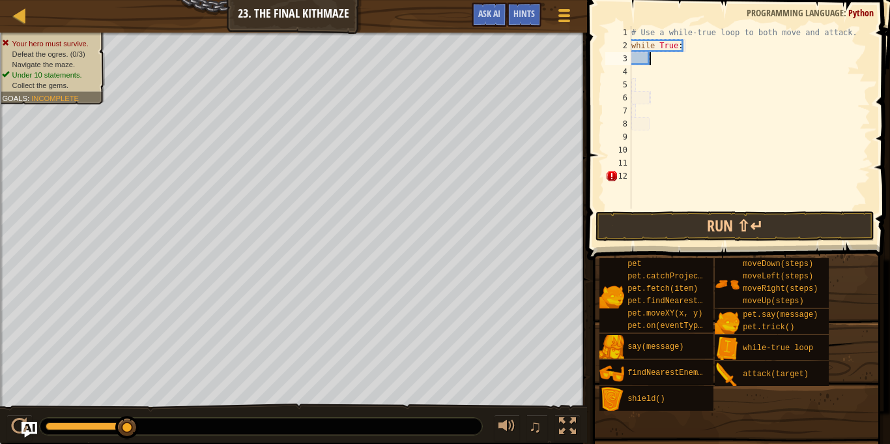
type textarea "h"
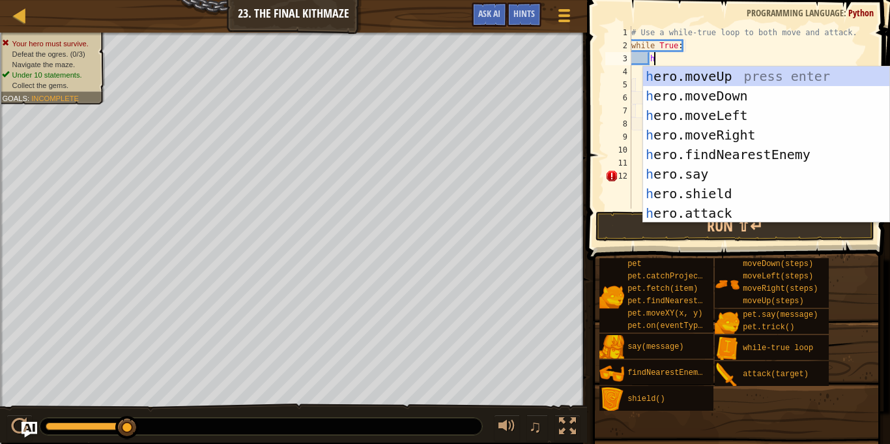
scroll to position [0, 0]
click at [736, 130] on div "h ero.moveUp press enter h ero.moveDown press enter h ero.moveLeft press enter …" at bounding box center [766, 163] width 246 height 195
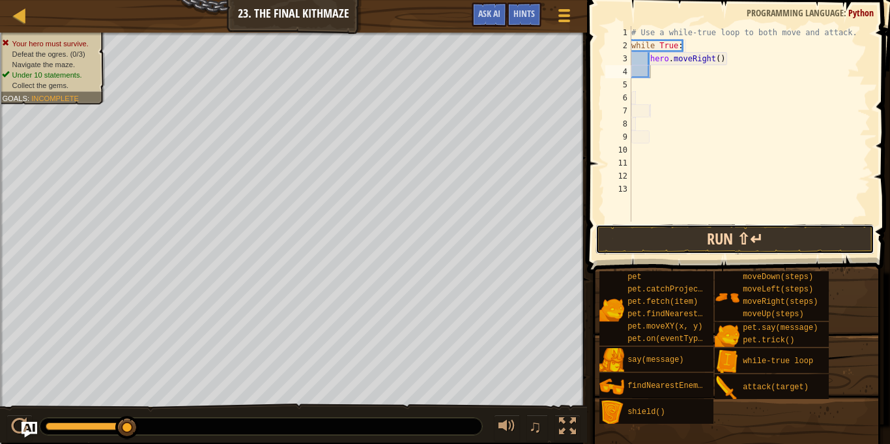
click at [695, 241] on button "Run ⇧↵" at bounding box center [735, 239] width 279 height 30
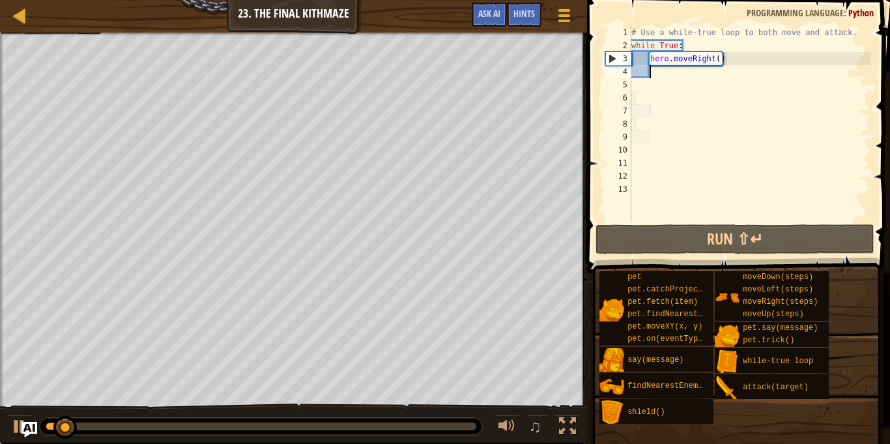
type textarea "h"
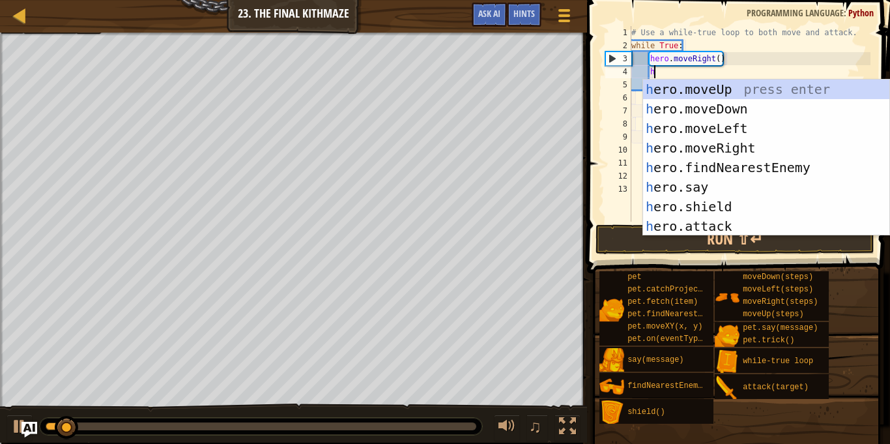
scroll to position [6, 3]
click at [719, 92] on div "h ero.moveUp press enter h ero.moveDown press enter h ero.moveLeft press enter …" at bounding box center [766, 176] width 246 height 195
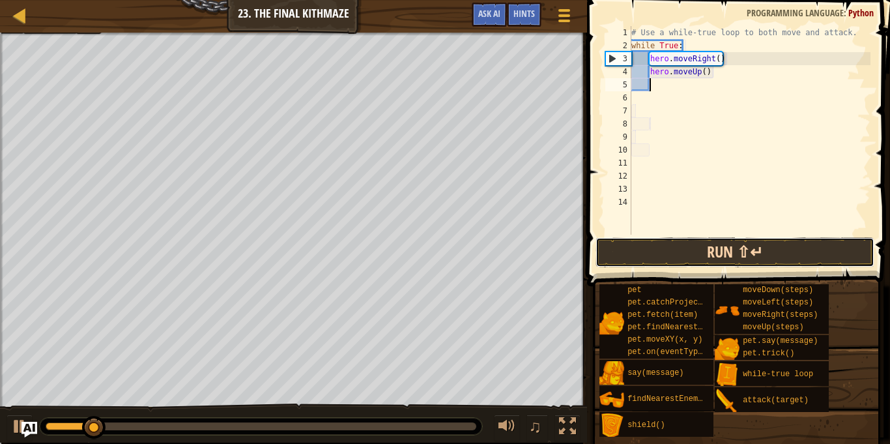
click at [681, 246] on button "Run ⇧↵" at bounding box center [735, 252] width 279 height 30
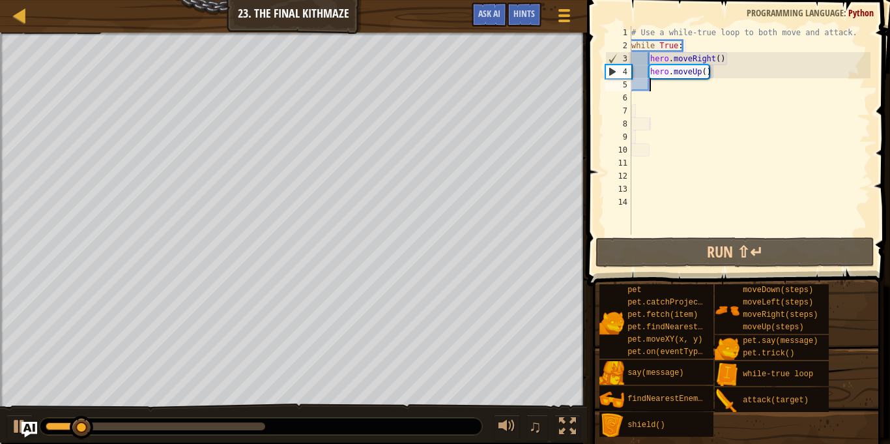
type textarea "h"
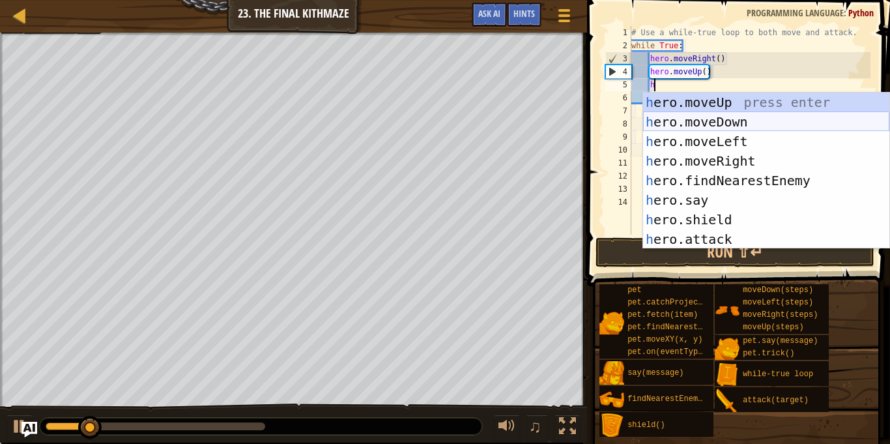
click at [729, 121] on div "h ero.moveUp press enter h ero.moveDown press enter h ero.moveLeft press enter …" at bounding box center [766, 190] width 246 height 195
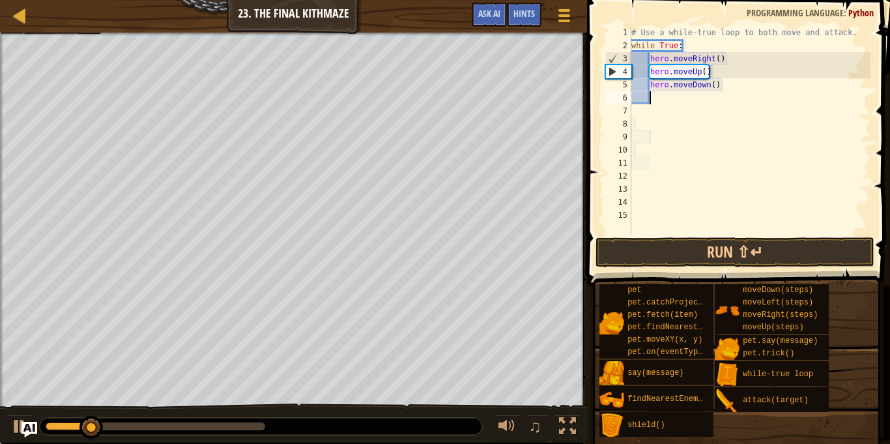
scroll to position [6, 2]
click at [715, 251] on button "Run ⇧↵" at bounding box center [735, 252] width 279 height 30
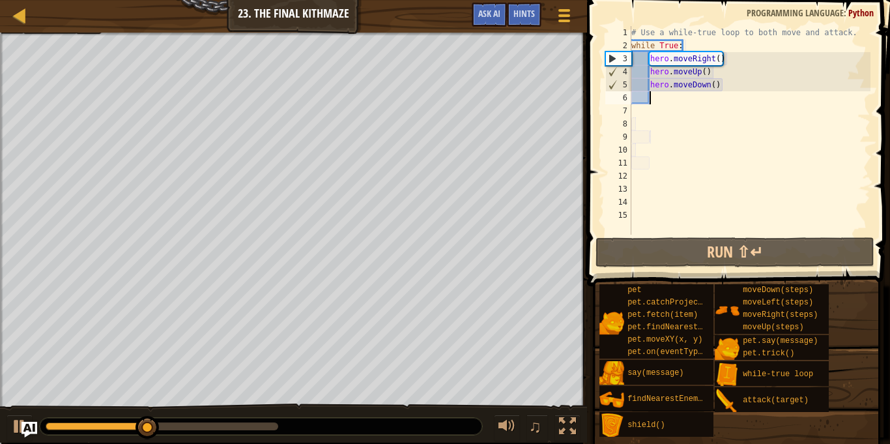
click at [721, 88] on div "# Use a while-true loop to both move and attack. while True : hero . moveRight …" at bounding box center [750, 143] width 242 height 235
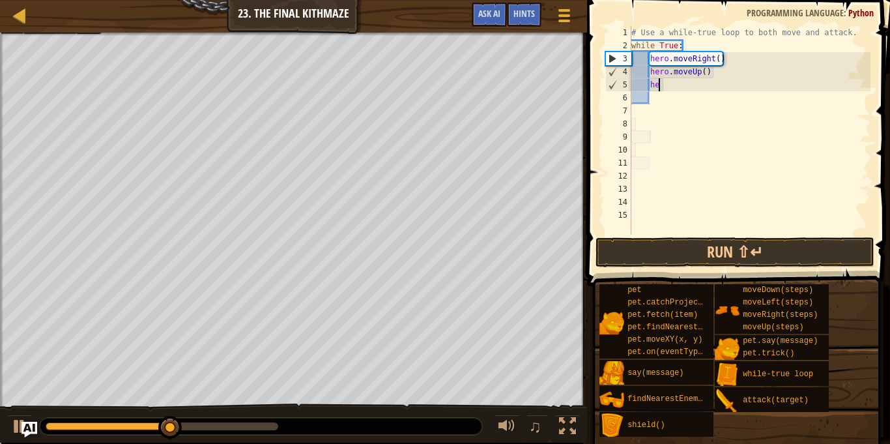
type textarea "h"
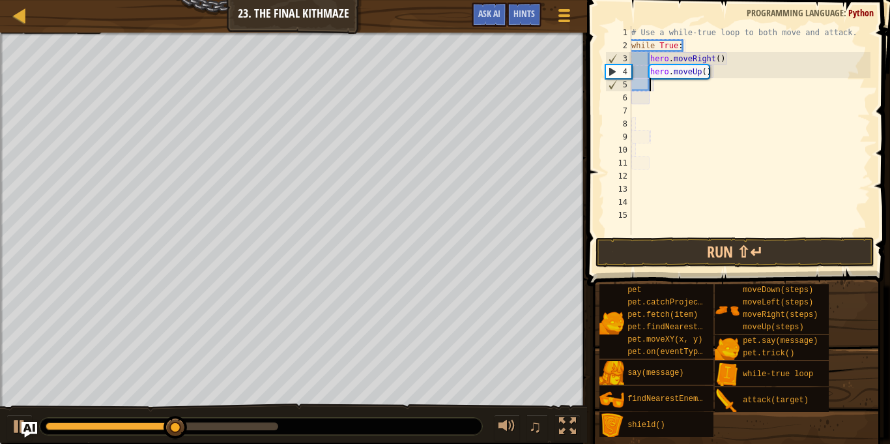
type textarea "h"
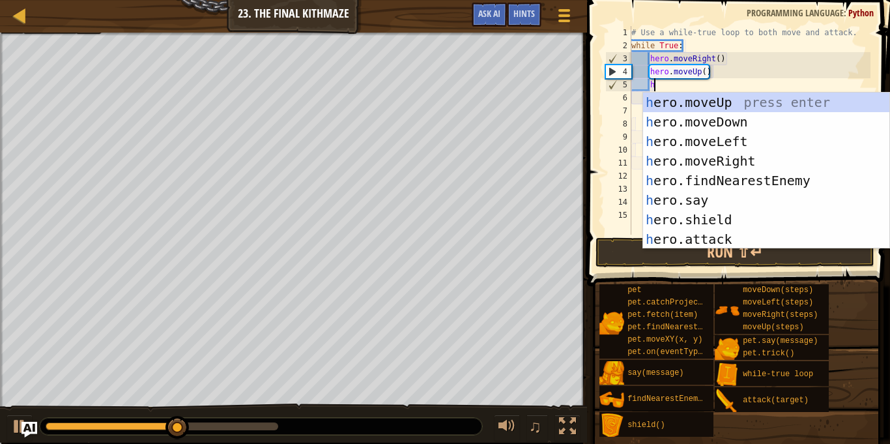
scroll to position [6, 3]
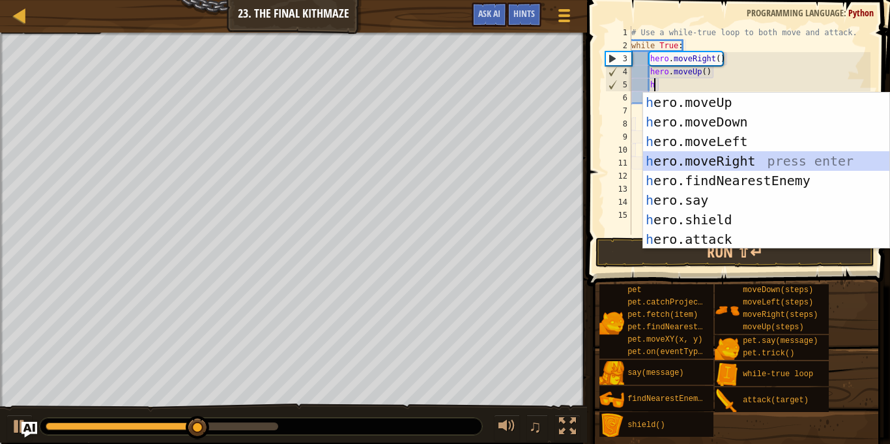
click at [747, 164] on div "h ero.moveUp press enter h ero.moveDown press enter h ero.moveLeft press enter …" at bounding box center [766, 190] width 246 height 195
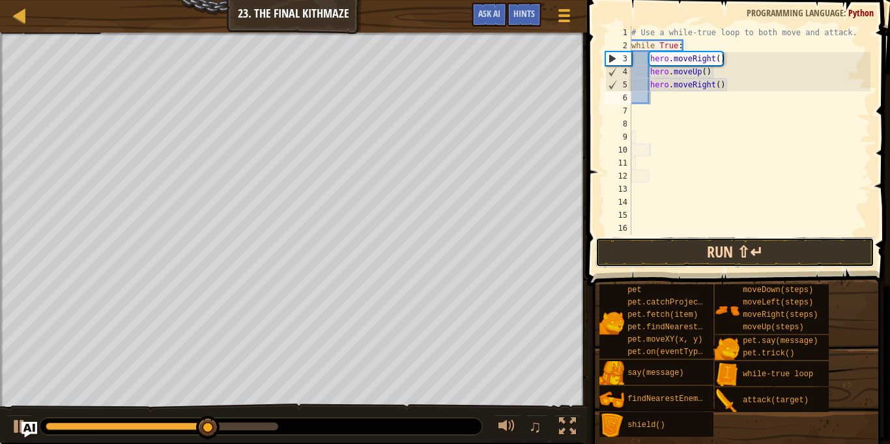
click at [751, 255] on button "Run ⇧↵" at bounding box center [735, 252] width 279 height 30
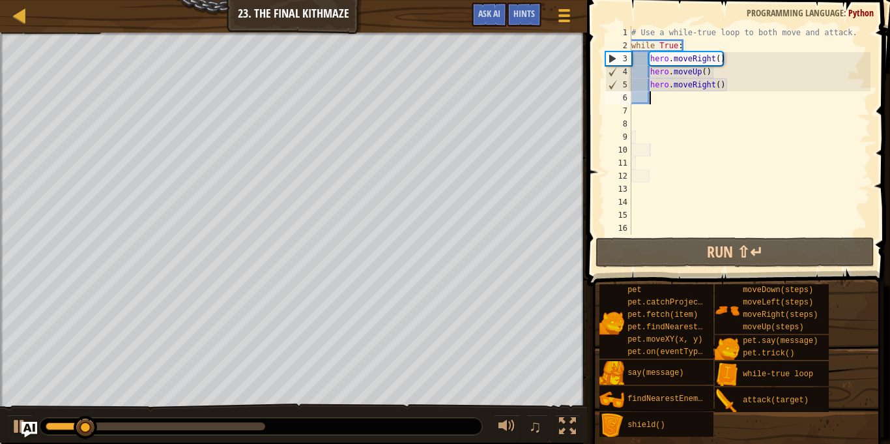
type textarea "h"
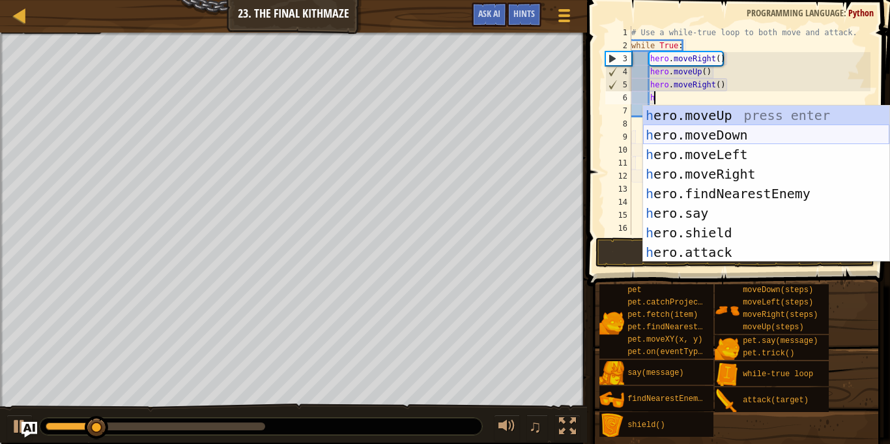
click at [740, 133] on div "h ero.moveUp press enter h ero.moveDown press enter h ero.moveLeft press enter …" at bounding box center [766, 203] width 246 height 195
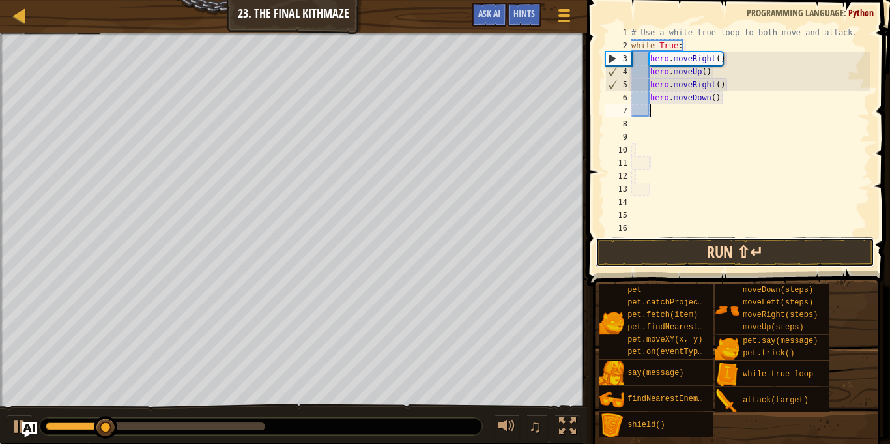
click at [740, 246] on button "Run ⇧↵" at bounding box center [735, 252] width 279 height 30
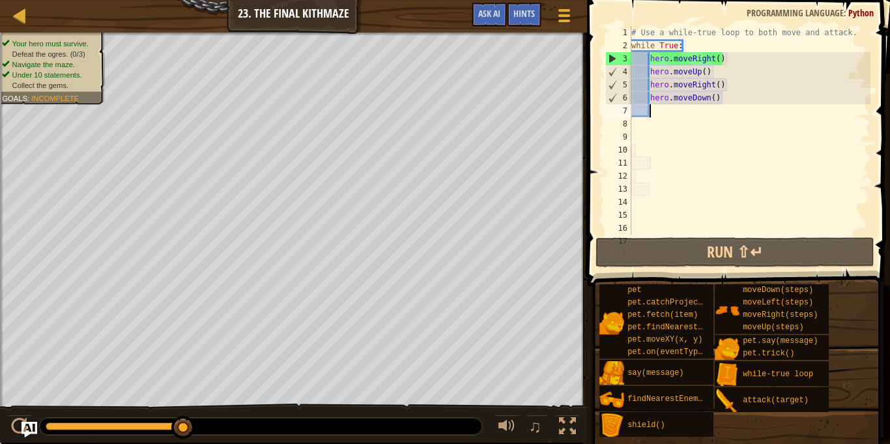
scroll to position [6, 3]
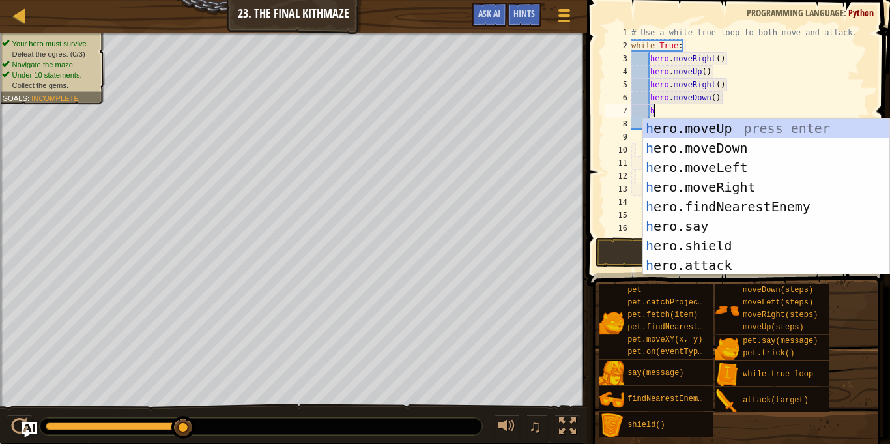
click at [715, 96] on div "# Use a while-true loop to both move and attack. while True : hero . moveRight …" at bounding box center [750, 143] width 242 height 235
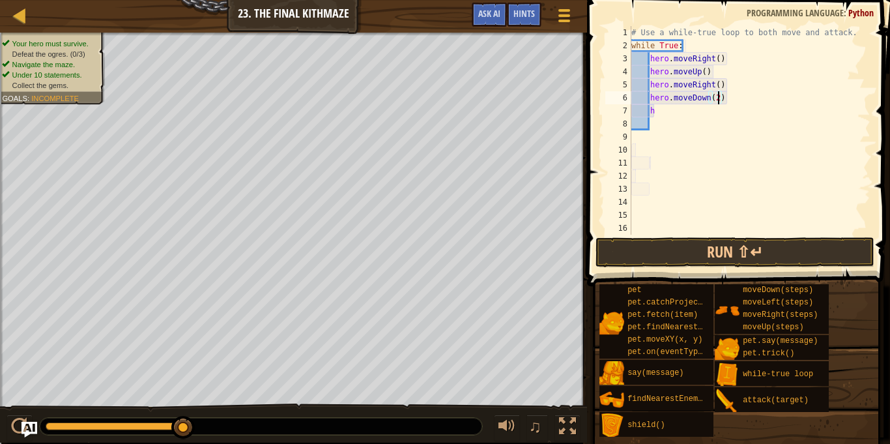
scroll to position [6, 12]
click at [685, 254] on button "Run ⇧↵" at bounding box center [735, 252] width 279 height 30
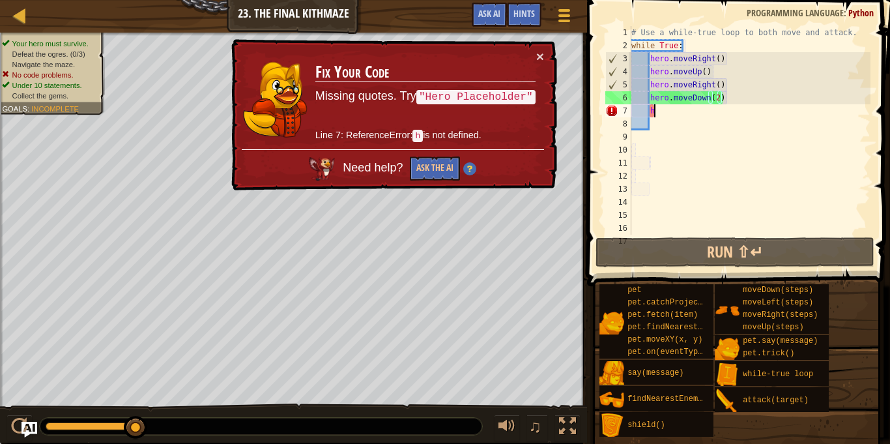
click at [697, 114] on div "# Use a while-true loop to both move and attack. while True : hero . moveRight …" at bounding box center [750, 143] width 242 height 235
type textarea "h"
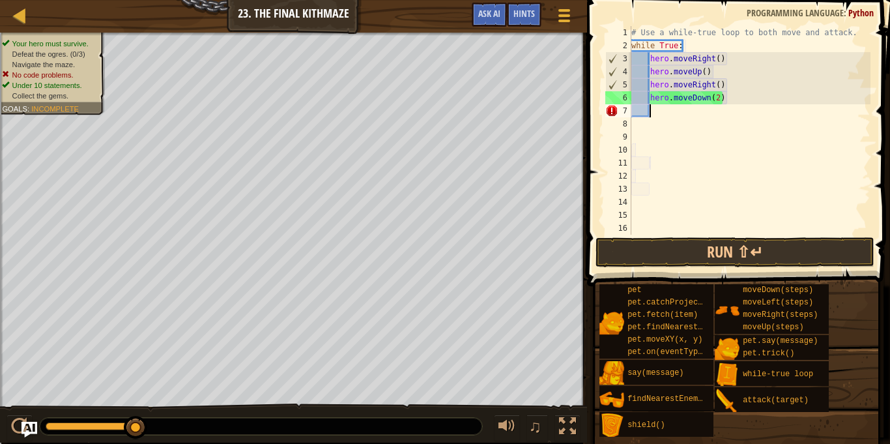
scroll to position [6, 2]
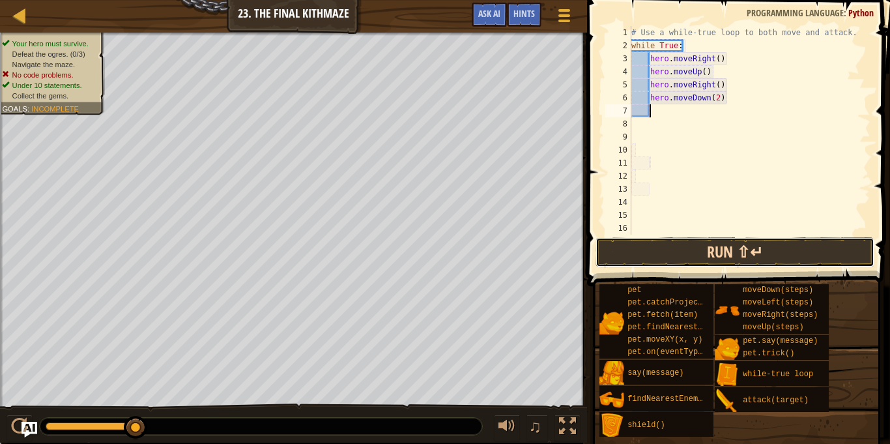
click at [734, 252] on button "Run ⇧↵" at bounding box center [735, 252] width 279 height 30
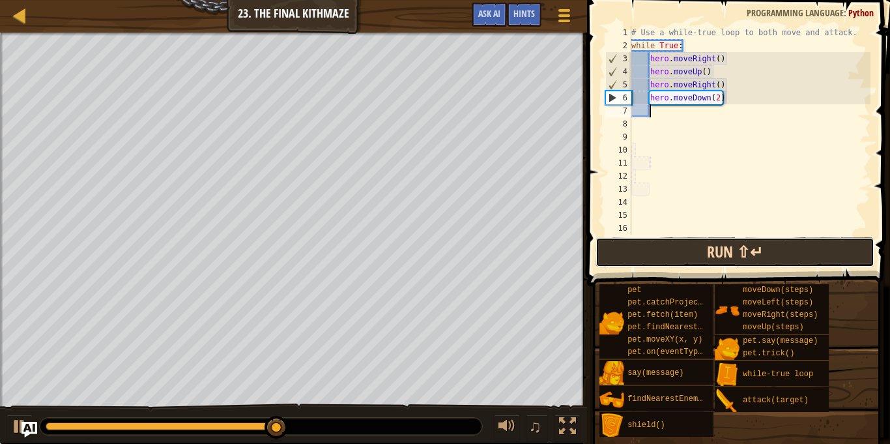
click at [732, 253] on button "Run ⇧↵" at bounding box center [735, 252] width 279 height 30
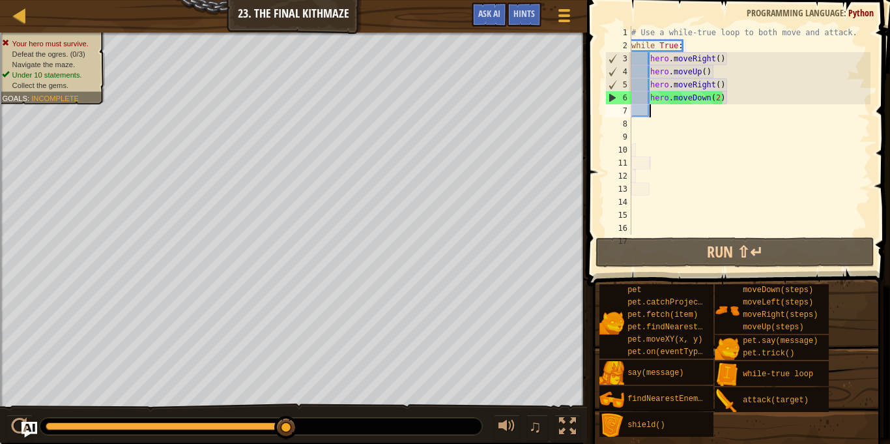
type textarea "h"
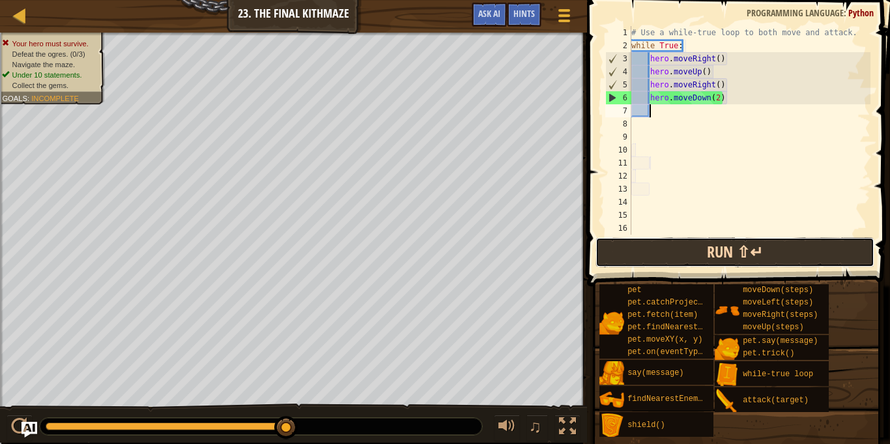
click at [734, 254] on button "Run ⇧↵" at bounding box center [735, 252] width 279 height 30
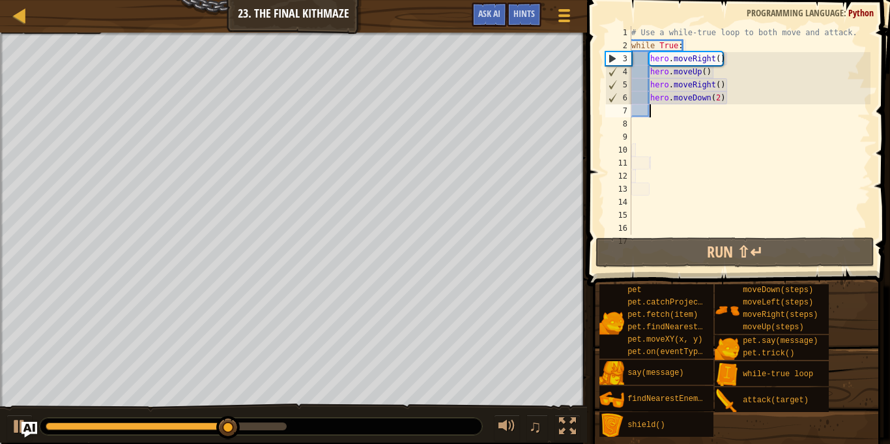
click at [659, 115] on div "# Use a while-true loop to both move and attack. while True : hero . moveRight …" at bounding box center [750, 143] width 242 height 235
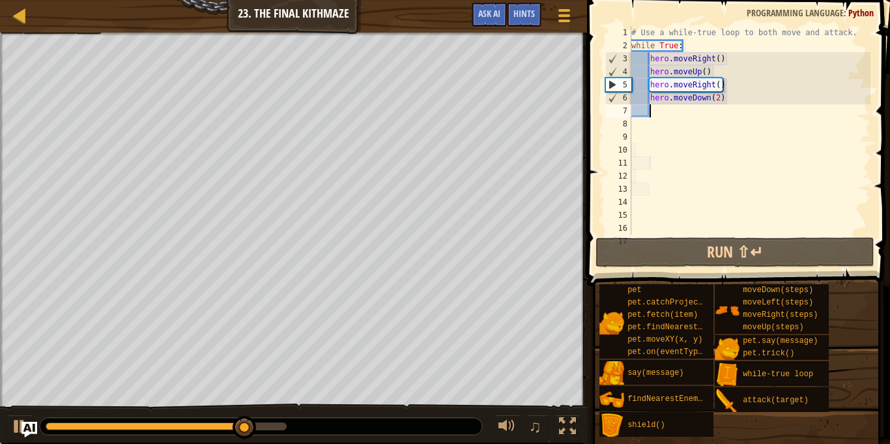
type textarea "h"
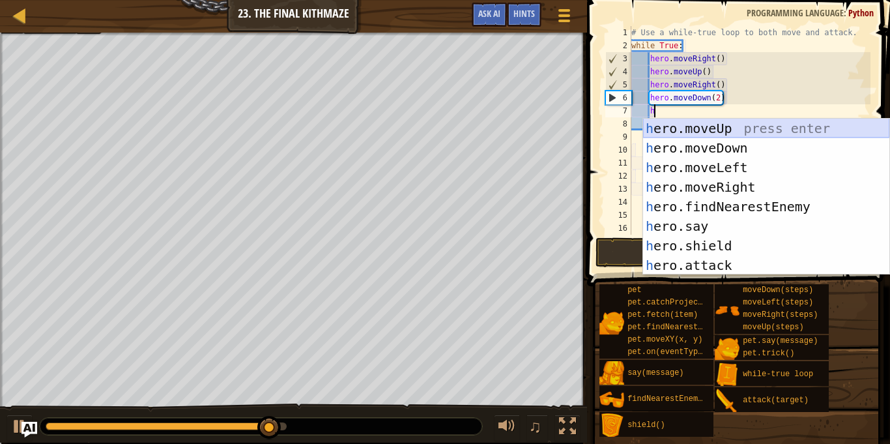
click at [694, 128] on div "h ero.moveUp press enter h ero.moveDown press enter h ero.moveLeft press enter …" at bounding box center [766, 216] width 246 height 195
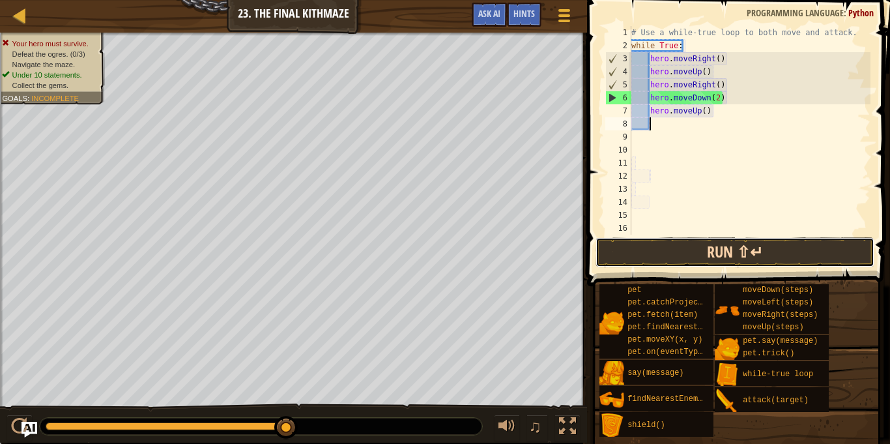
click at [701, 255] on button "Run ⇧↵" at bounding box center [735, 252] width 279 height 30
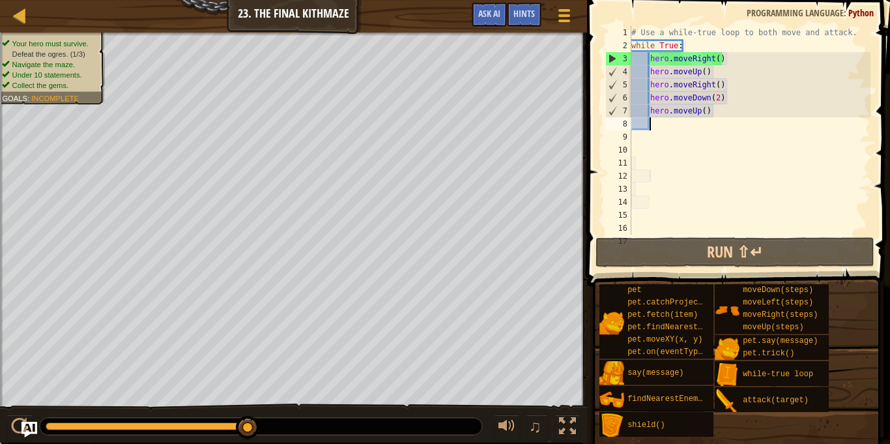
click at [639, 139] on div "# Use a while-true loop to both move and attack. while True : hero . moveRight …" at bounding box center [750, 143] width 242 height 235
click at [656, 124] on div "# Use a while-true loop to both move and attack. while True : hero . moveRight …" at bounding box center [750, 143] width 242 height 235
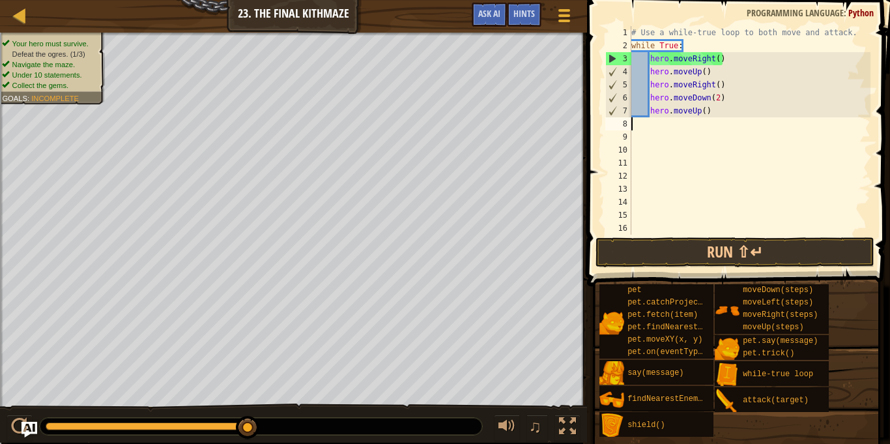
scroll to position [6, 0]
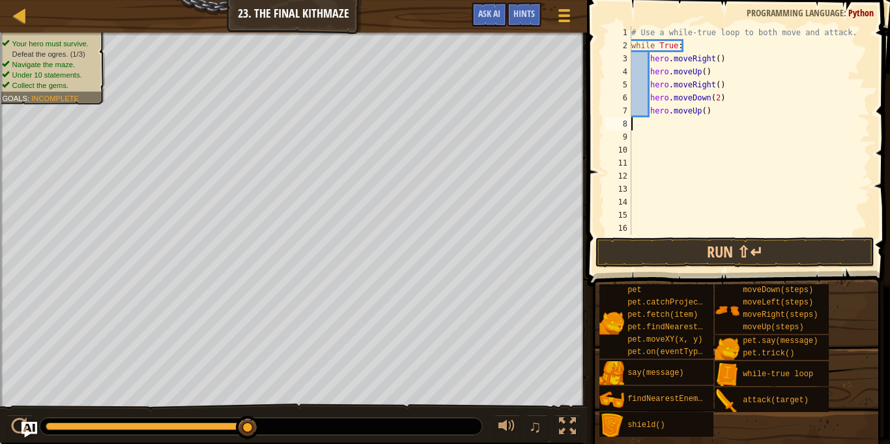
type textarea "h"
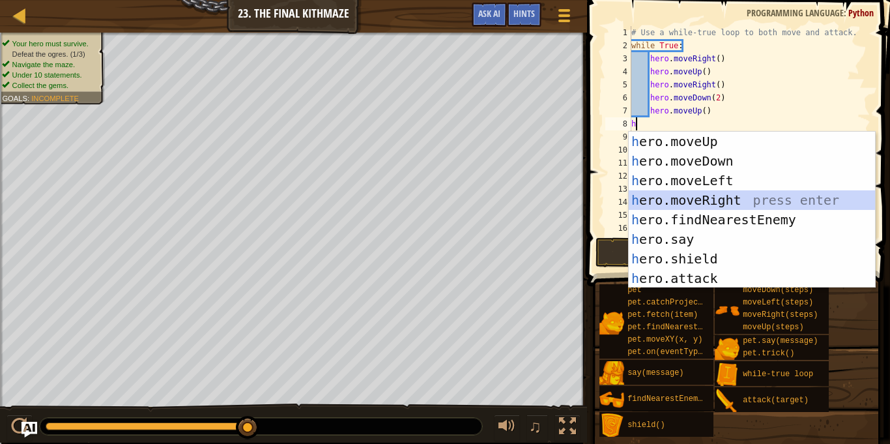
click at [686, 195] on div "h ero.moveUp press enter h ero.moveDown press enter h ero.moveLeft press enter …" at bounding box center [752, 229] width 246 height 195
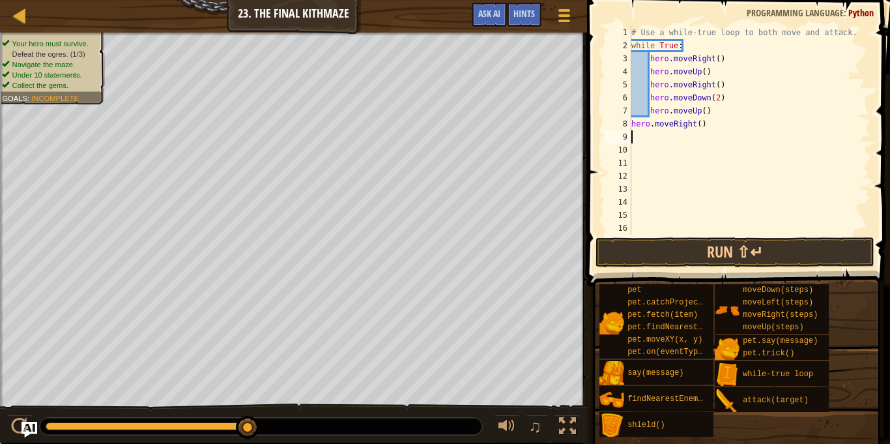
click at [700, 124] on div "# Use a while-true loop to both move and attack. while True : hero . moveRight …" at bounding box center [750, 143] width 242 height 235
type textarea "hero.moveRight(1)"
click at [733, 250] on button "Run ⇧↵" at bounding box center [735, 252] width 279 height 30
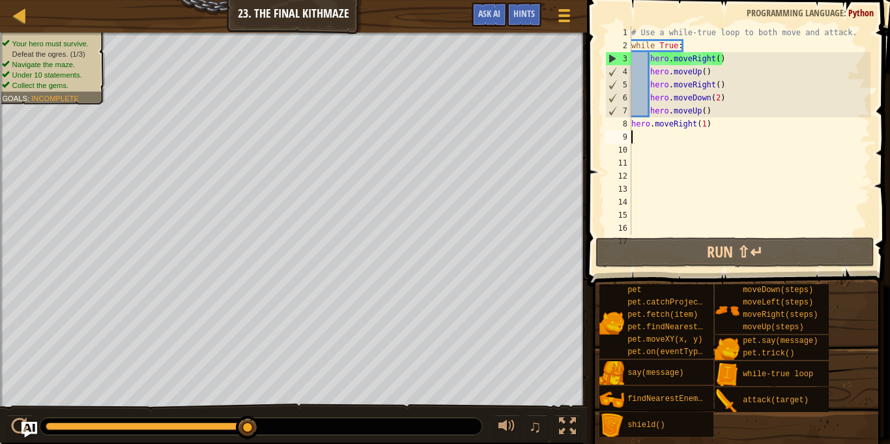
type textarea "h"
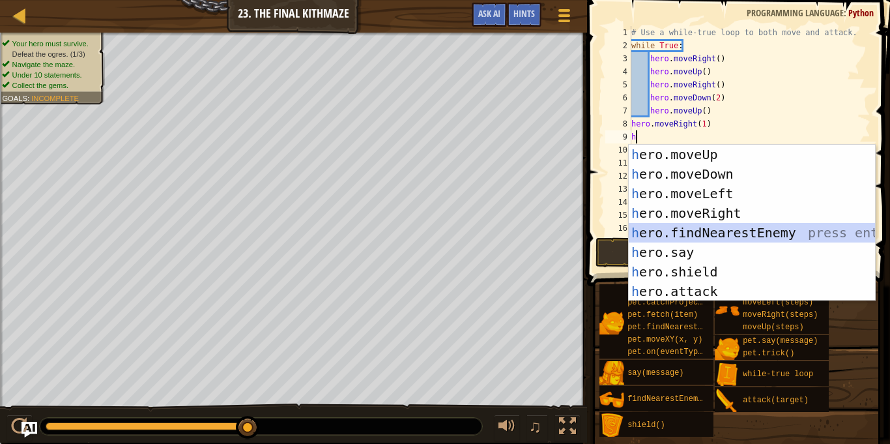
click at [672, 231] on div "h ero.moveUp press enter h ero.moveDown press enter h ero.moveLeft press enter …" at bounding box center [752, 242] width 246 height 195
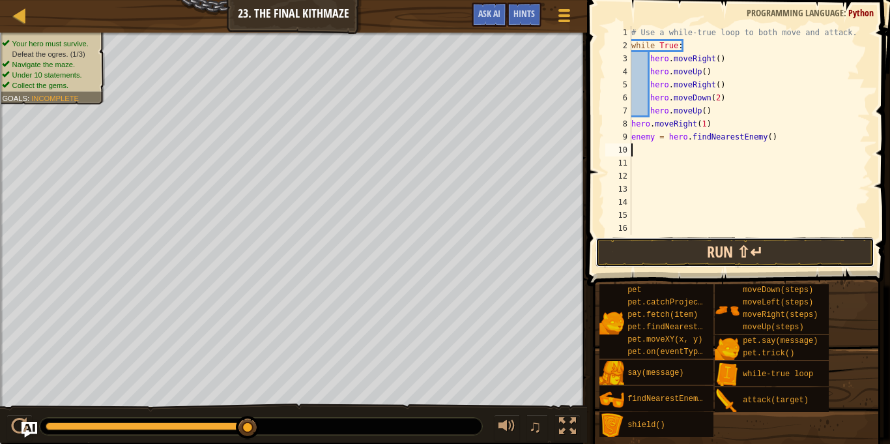
click at [749, 248] on button "Run ⇧↵" at bounding box center [735, 252] width 279 height 30
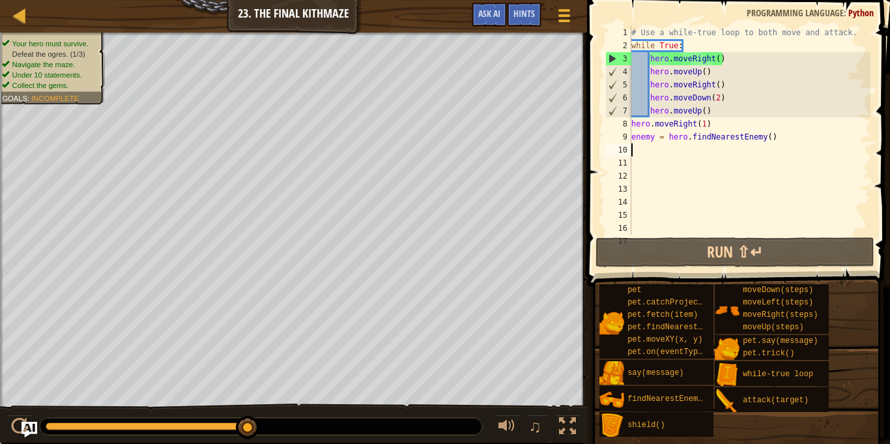
click at [775, 138] on div "# Use a while-true loop to both move and attack. while True : hero . moveRight …" at bounding box center [750, 143] width 242 height 235
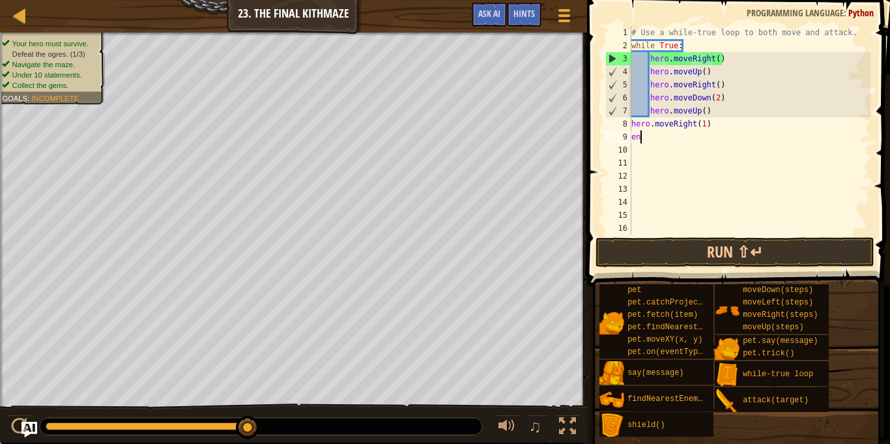
type textarea "e"
type textarea "h"
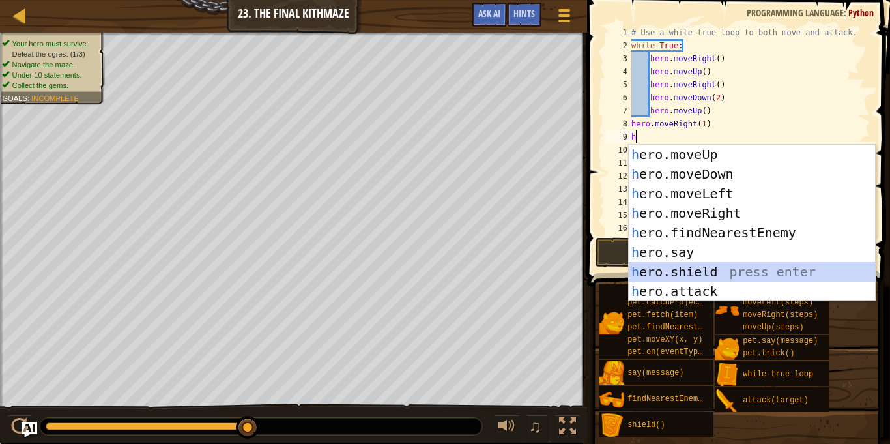
click at [758, 266] on div "h ero.moveUp press enter h ero.moveDown press enter h ero.moveLeft press enter …" at bounding box center [752, 242] width 246 height 195
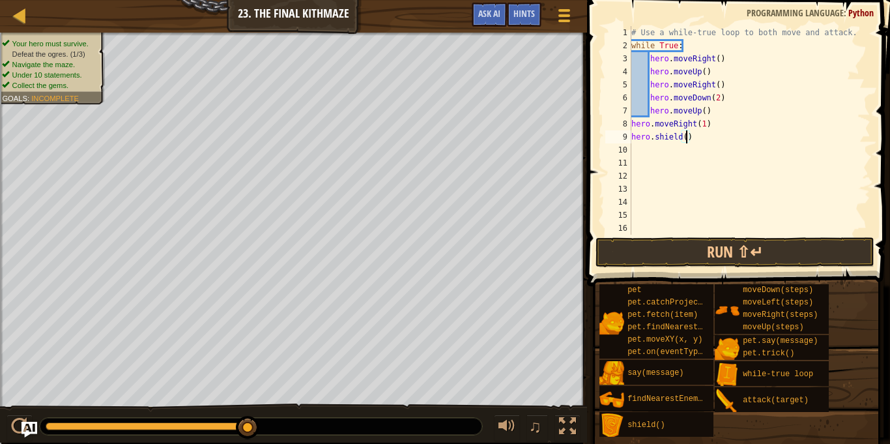
click at [687, 135] on div "# Use a while-true loop to both move and attack. while True : hero . moveRight …" at bounding box center [750, 143] width 242 height 235
click at [693, 248] on button "Run ⇧↵" at bounding box center [735, 252] width 279 height 30
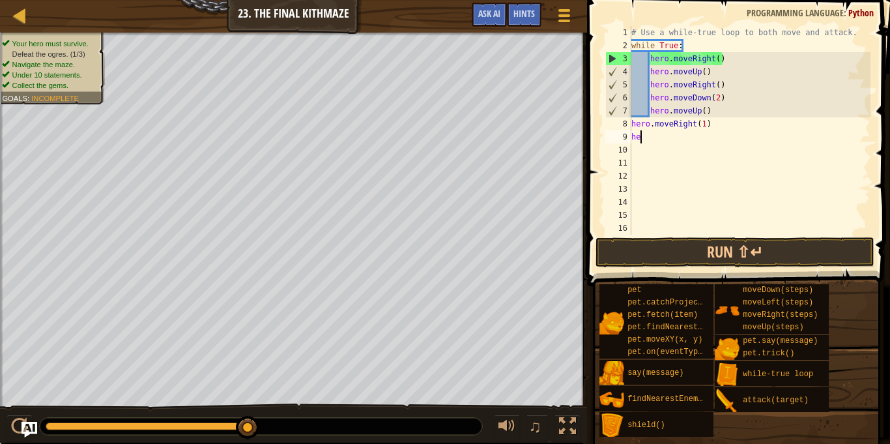
scroll to position [6, 1]
type textarea "h"
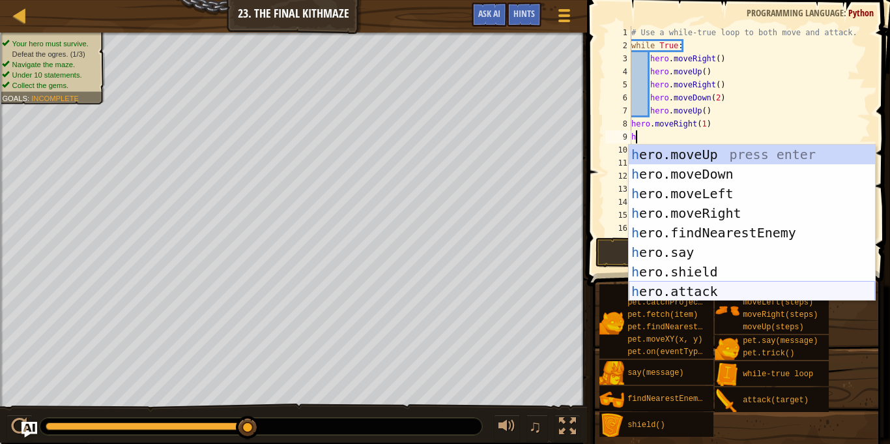
click at [731, 286] on div "h ero.moveUp press enter h ero.moveDown press enter h ero.moveLeft press enter …" at bounding box center [752, 242] width 246 height 195
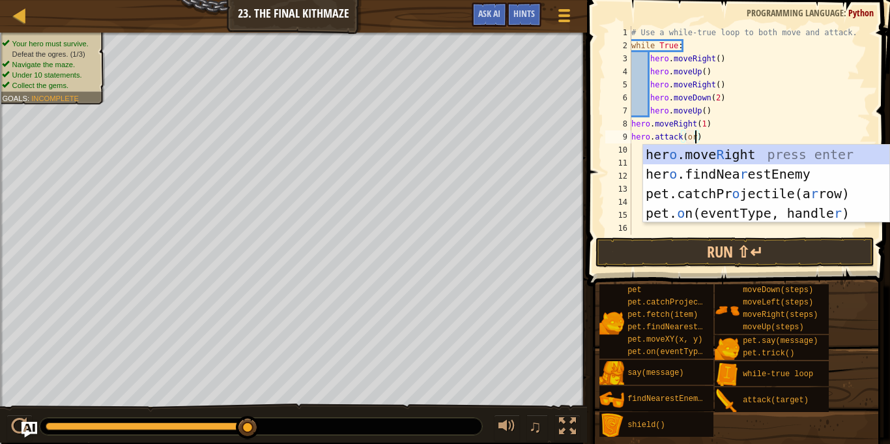
scroll to position [6, 10]
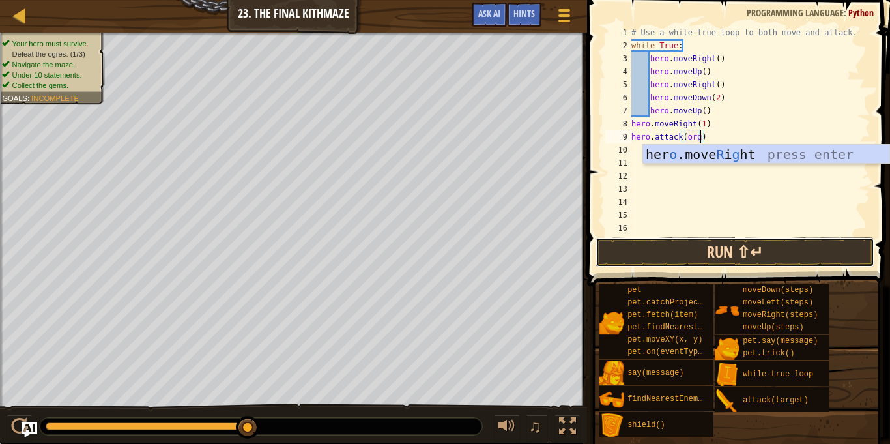
click at [719, 253] on button "Run ⇧↵" at bounding box center [735, 252] width 279 height 30
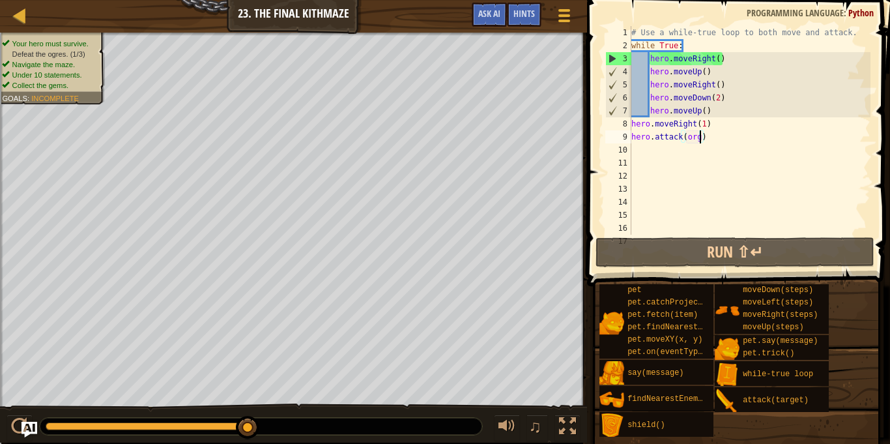
click at [708, 122] on div "# Use a while-true loop to both move and attack. while True : hero . moveRight …" at bounding box center [750, 143] width 242 height 235
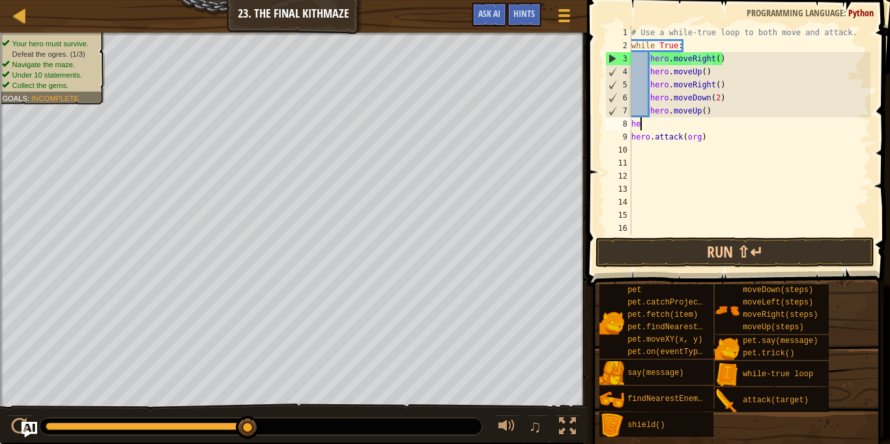
scroll to position [6, 1]
type textarea "h"
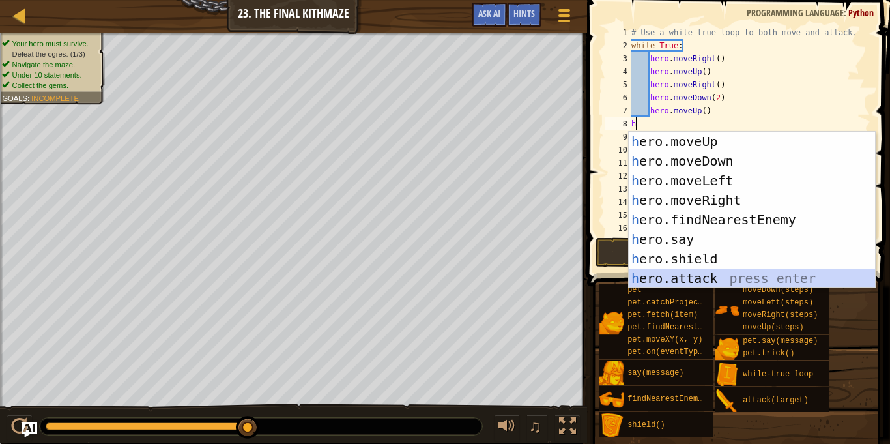
click at [710, 274] on div "h ero.moveUp press enter h ero.moveDown press enter h ero.moveLeft press enter …" at bounding box center [752, 229] width 246 height 195
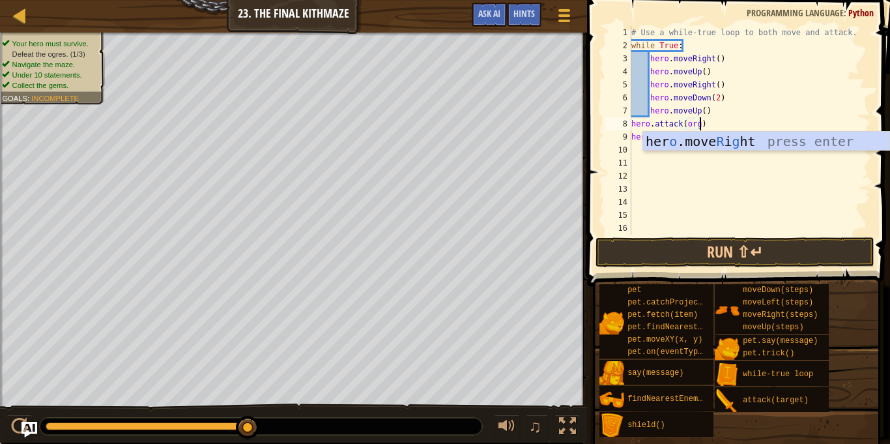
scroll to position [6, 10]
type textarea "hero.attack(org)"
click at [718, 253] on button "Run ⇧↵" at bounding box center [735, 252] width 279 height 30
